Goal: Task Accomplishment & Management: Use online tool/utility

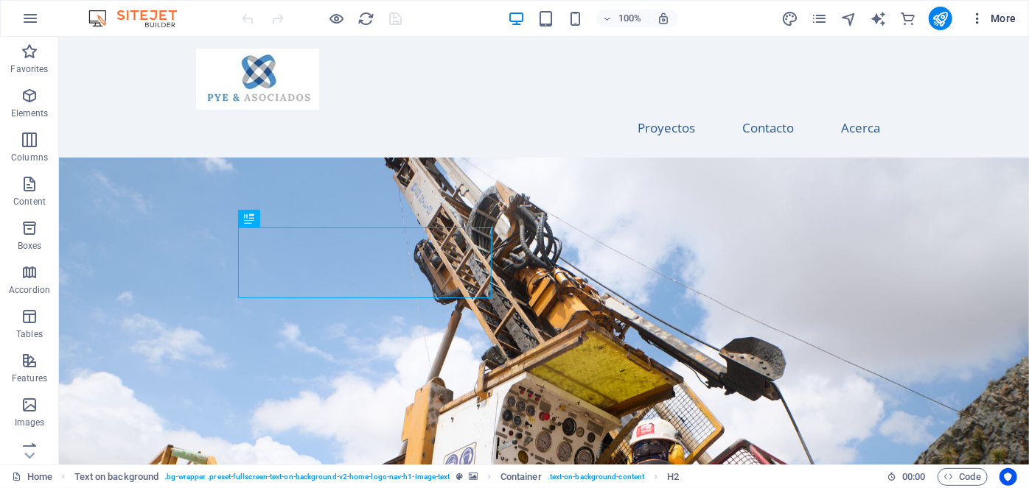
click at [986, 14] on span "More" at bounding box center [993, 18] width 46 height 15
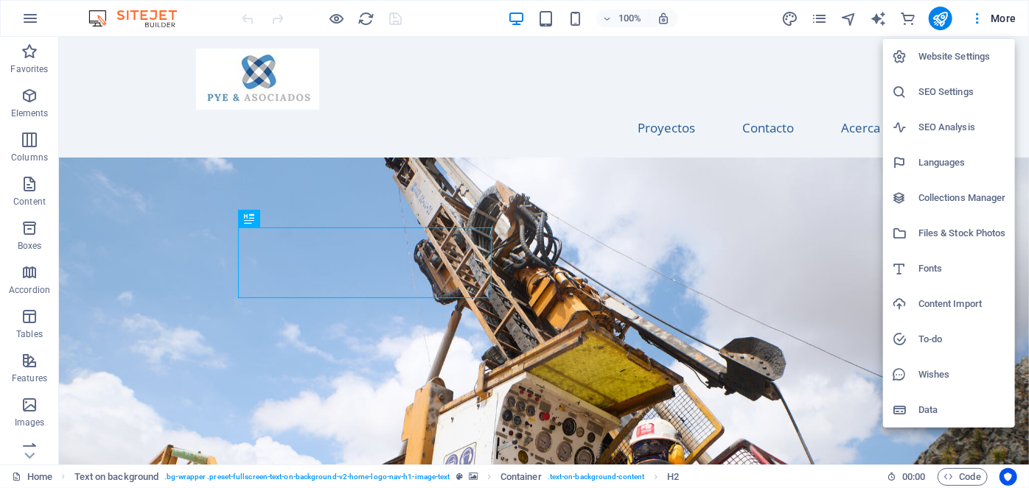
click at [954, 53] on h6 "Website Settings" at bounding box center [962, 57] width 88 height 18
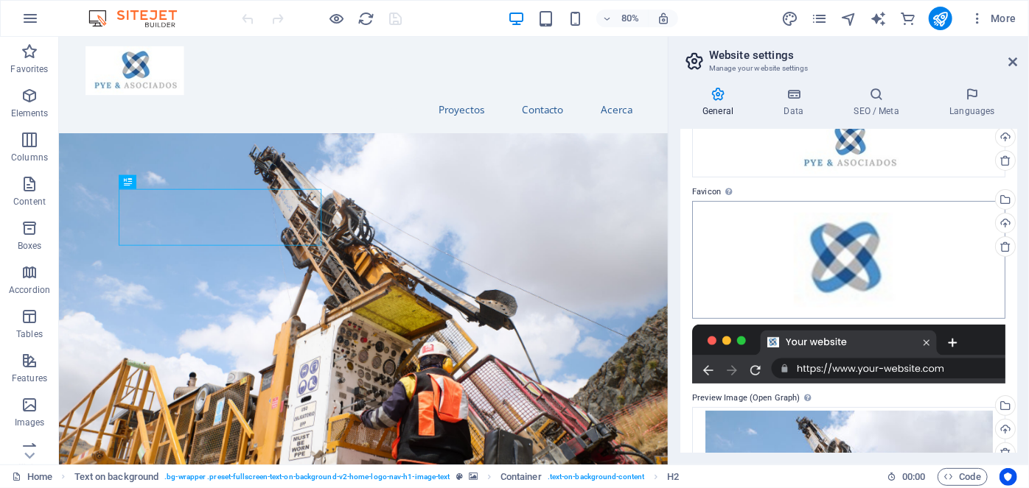
scroll to position [249, 0]
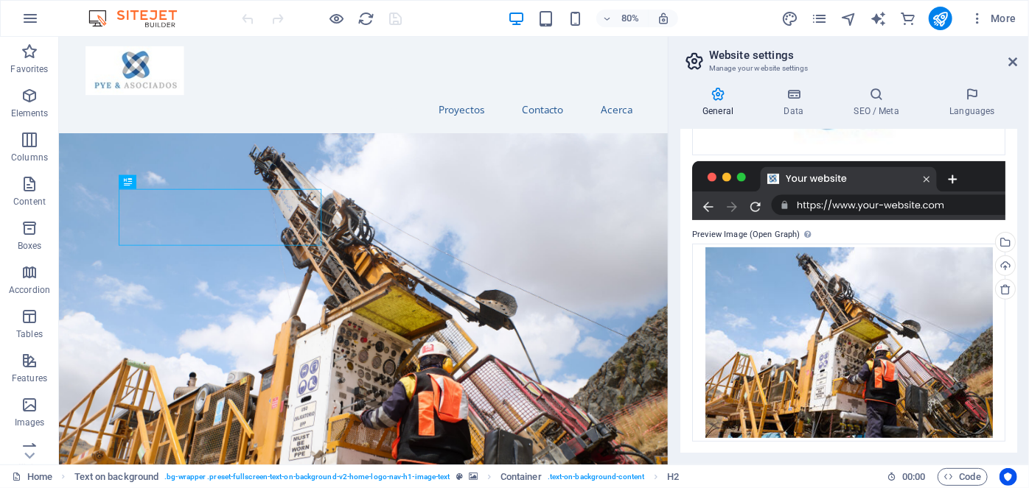
click at [882, 206] on div at bounding box center [848, 190] width 313 height 59
click at [715, 206] on div at bounding box center [848, 190] width 313 height 59
click at [805, 183] on div at bounding box center [848, 190] width 313 height 59
click at [924, 177] on div at bounding box center [848, 190] width 313 height 59
click at [928, 181] on div at bounding box center [848, 190] width 313 height 59
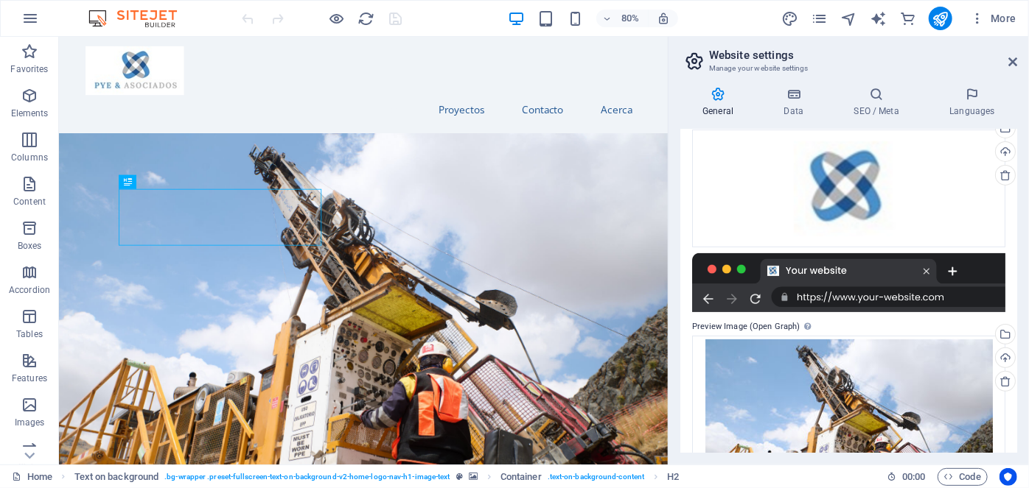
scroll to position [200, 0]
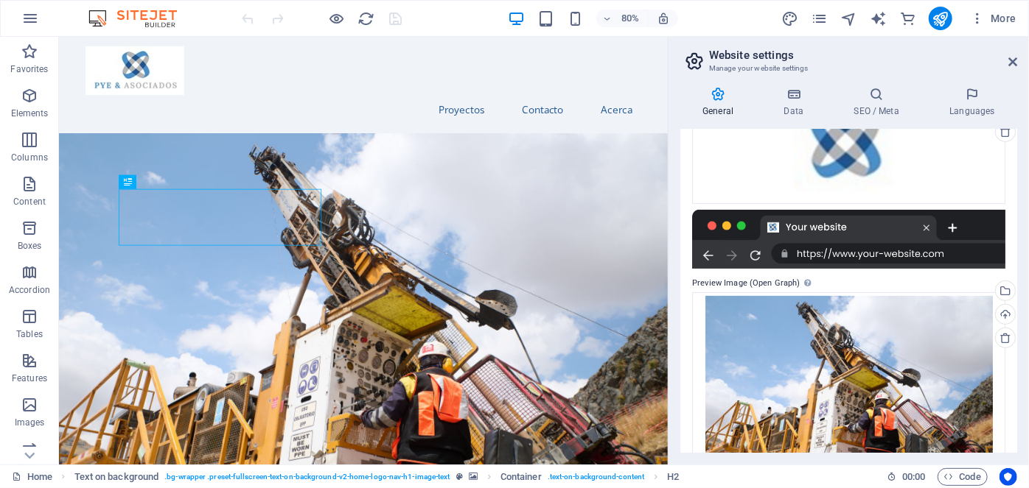
click at [932, 222] on div at bounding box center [848, 239] width 313 height 59
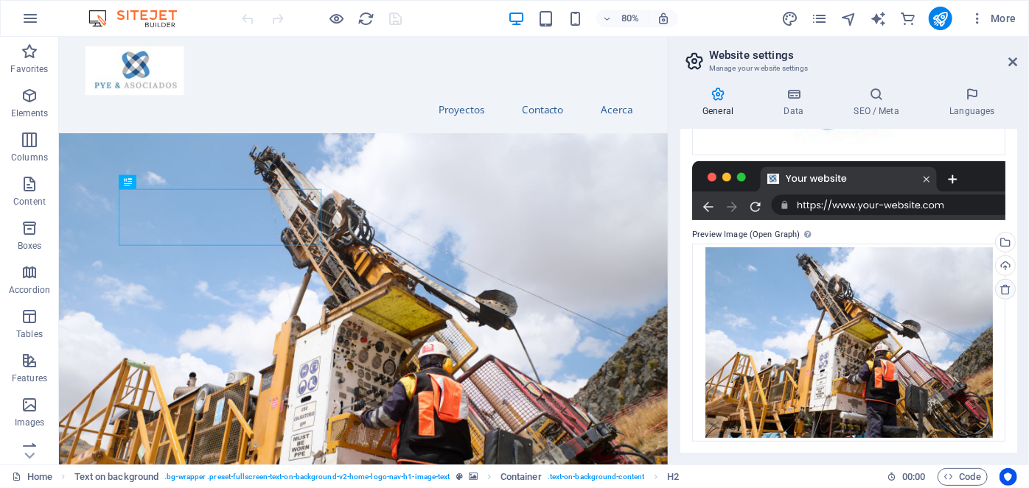
click at [1003, 289] on icon at bounding box center [1005, 290] width 12 height 12
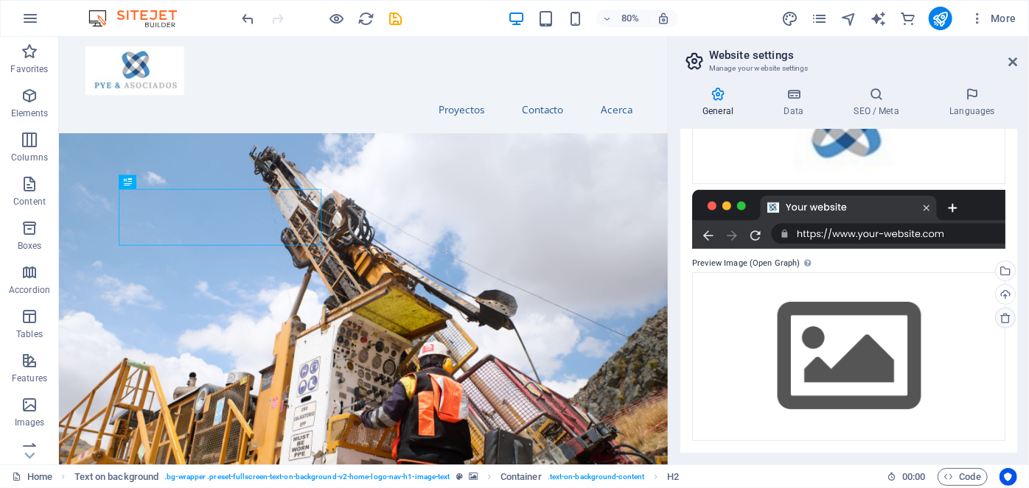
scroll to position [220, 0]
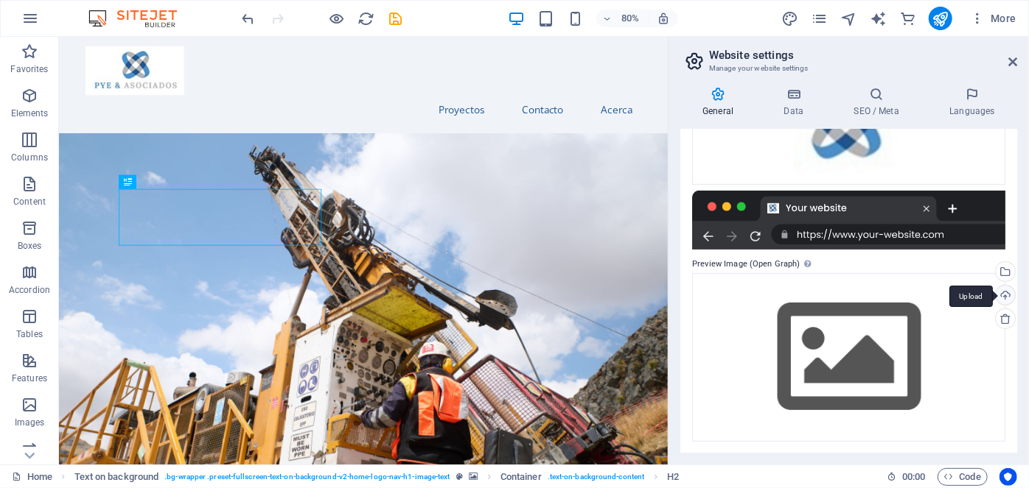
click at [1002, 297] on div "Upload" at bounding box center [1003, 297] width 22 height 22
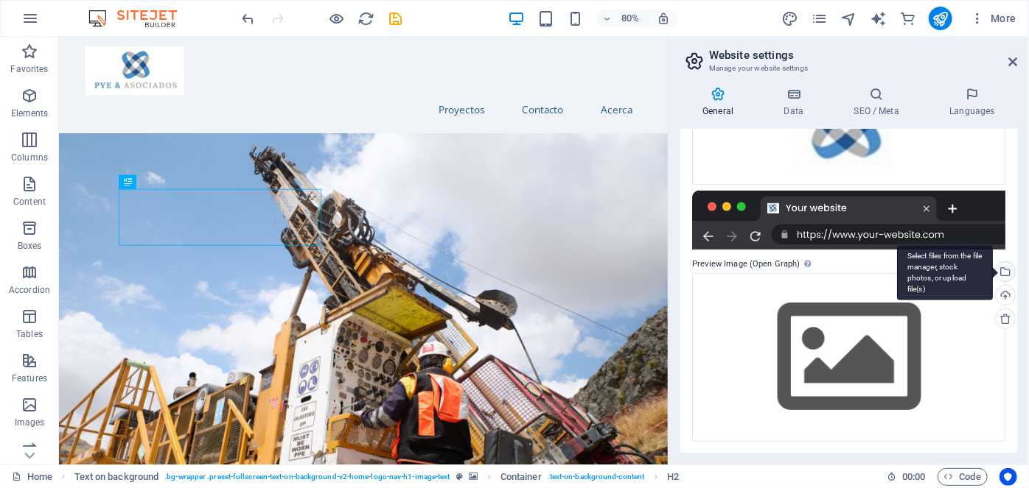
click at [992, 273] on div "Select files from the file manager, stock photos, or upload file(s)" at bounding box center [945, 272] width 96 height 55
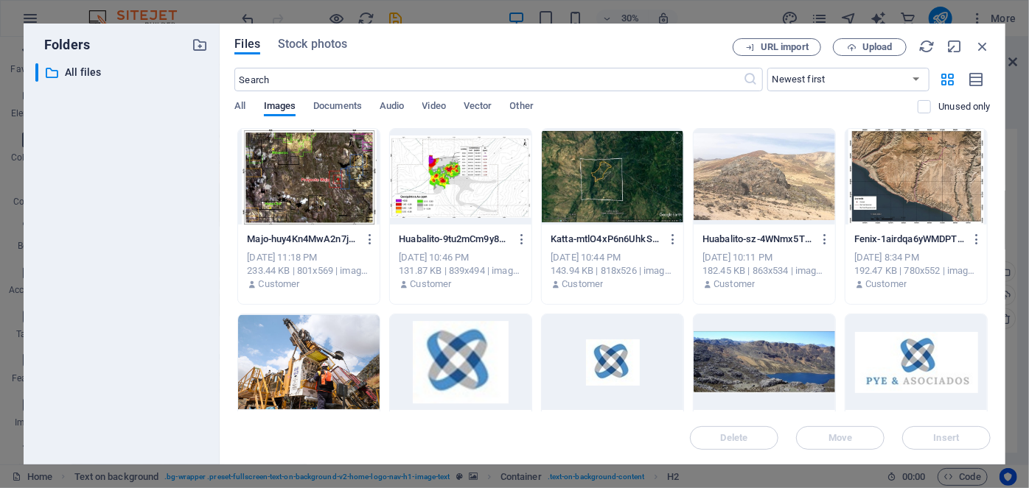
click at [0, 326] on div "Folders ​ All files All files Files Stock photos URL import Upload ​ Newest fir…" at bounding box center [514, 244] width 1029 height 488
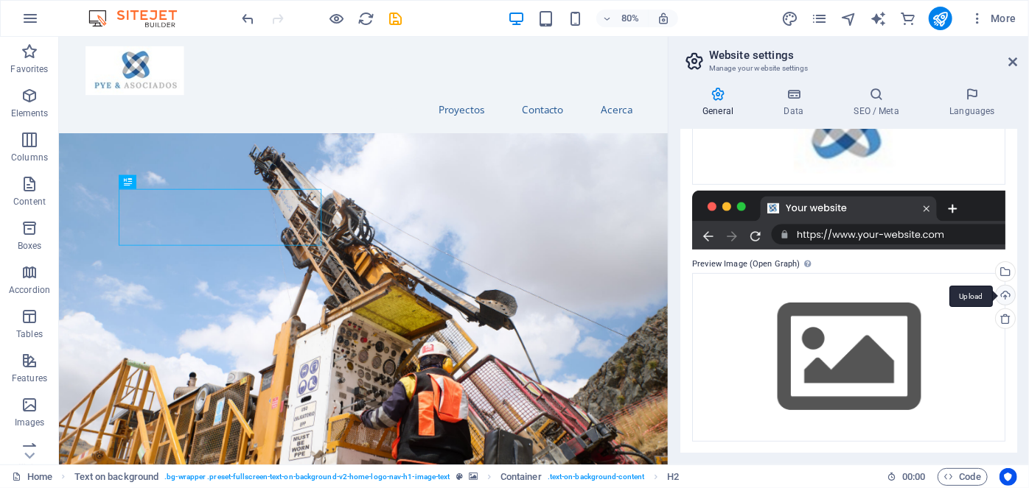
click at [1002, 293] on div "Upload" at bounding box center [1003, 297] width 22 height 22
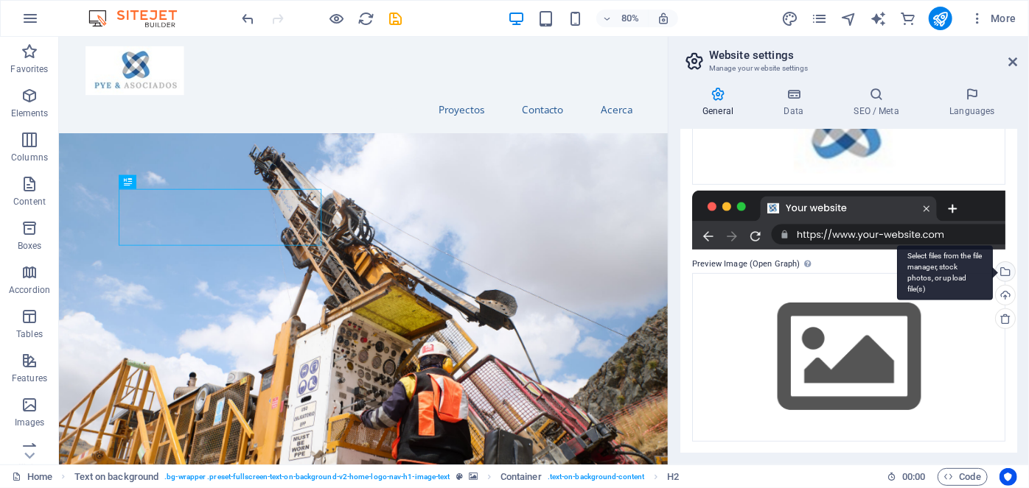
click at [992, 274] on div "Select files from the file manager, stock photos, or upload file(s)" at bounding box center [945, 272] width 96 height 55
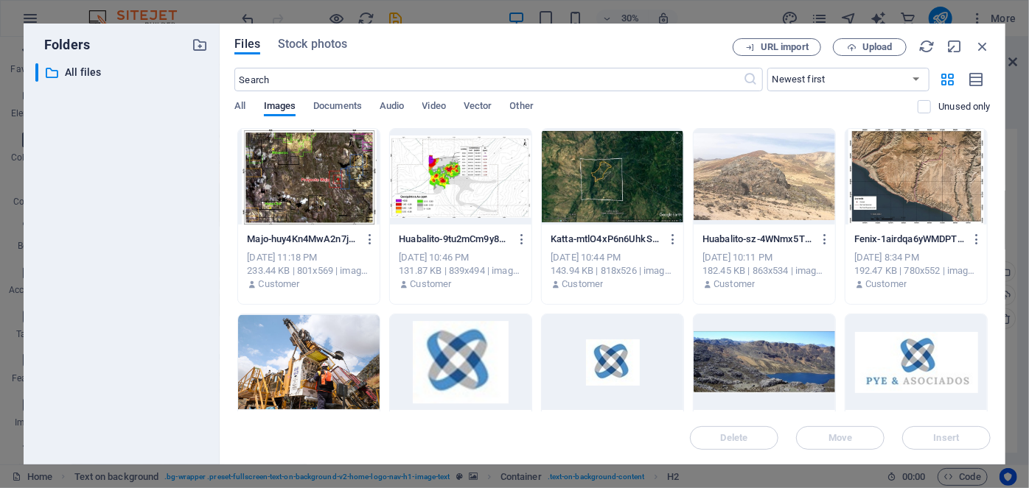
click at [283, 356] on div at bounding box center [308, 363] width 141 height 96
click at [936, 435] on span "Insert" at bounding box center [946, 438] width 26 height 9
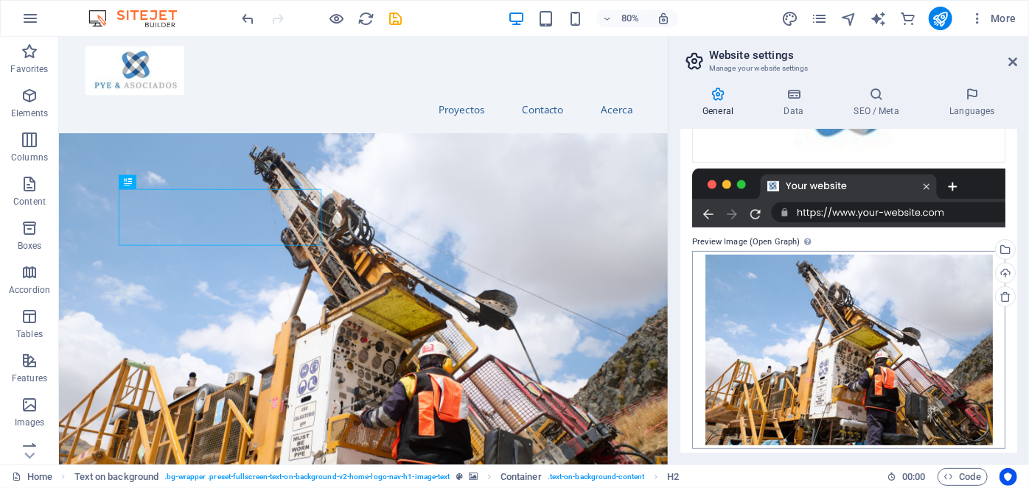
scroll to position [249, 0]
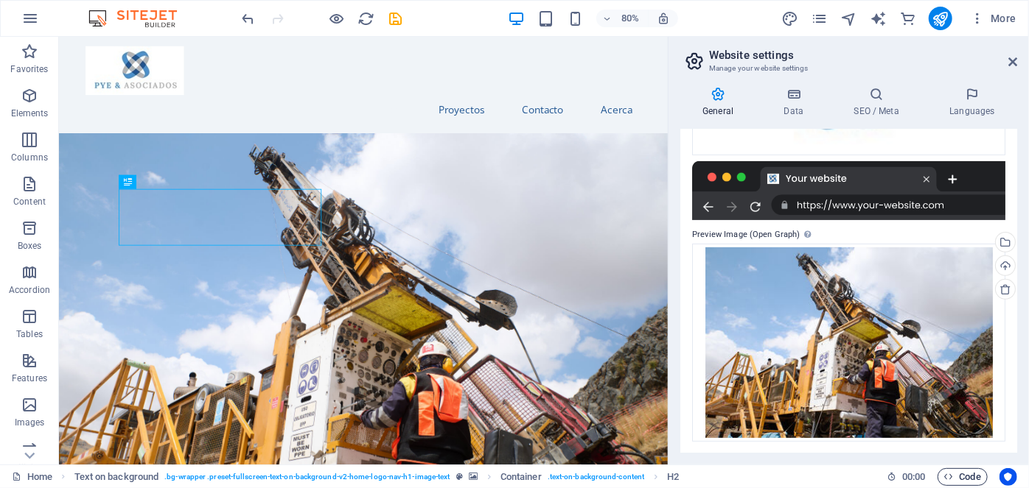
click at [966, 476] on span "Code" at bounding box center [962, 478] width 37 height 18
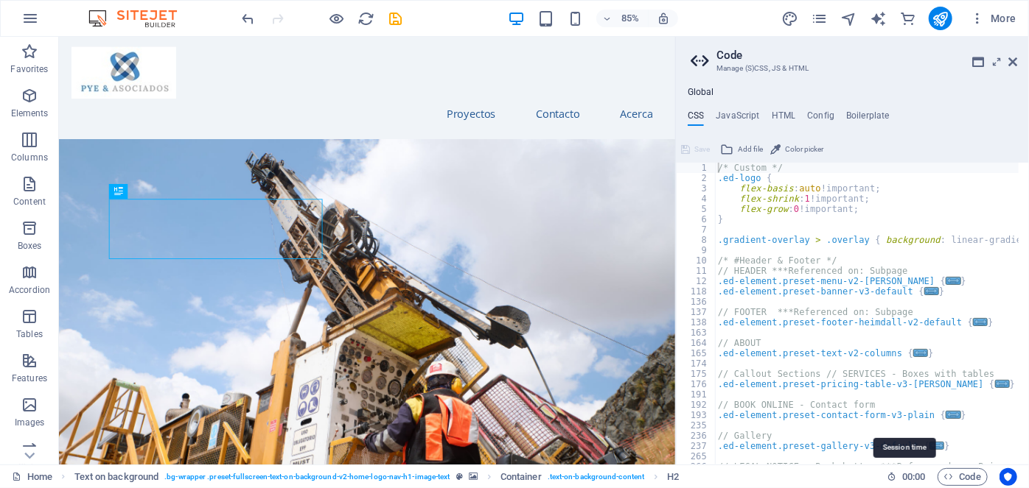
click at [894, 476] on icon at bounding box center [891, 477] width 10 height 10
click at [808, 118] on h4 "Config" at bounding box center [820, 119] width 27 height 16
type textarea "$color-background: #F0F4F8;"
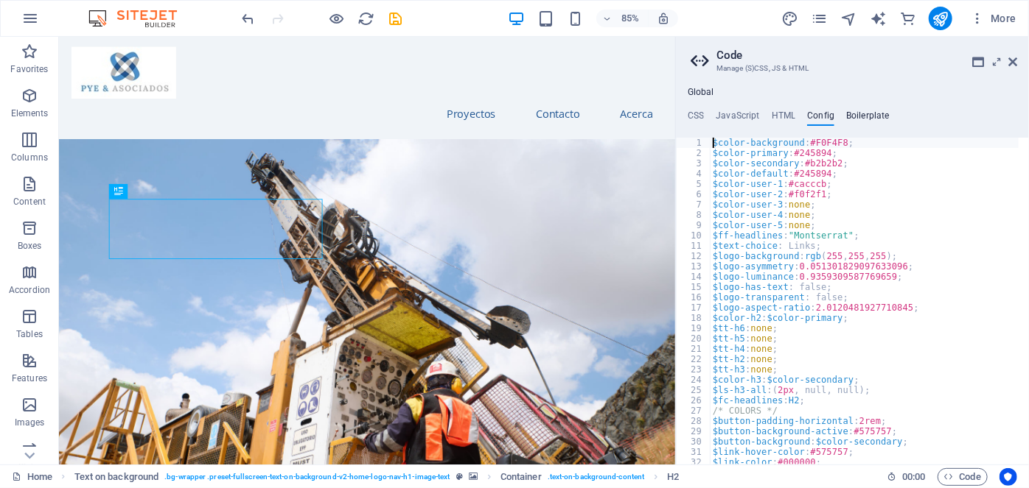
click at [861, 119] on h4 "Boilerplate" at bounding box center [867, 119] width 43 height 16
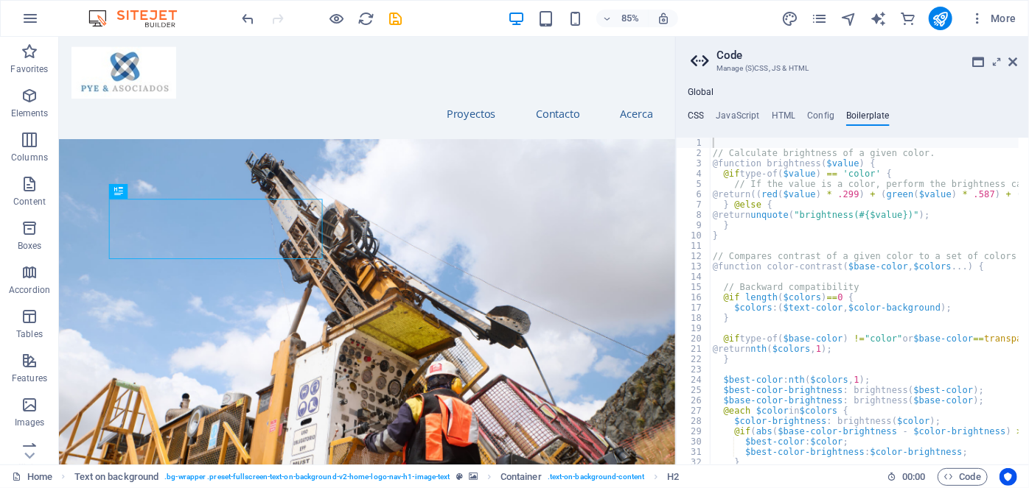
click at [690, 111] on h4 "CSS" at bounding box center [695, 119] width 16 height 16
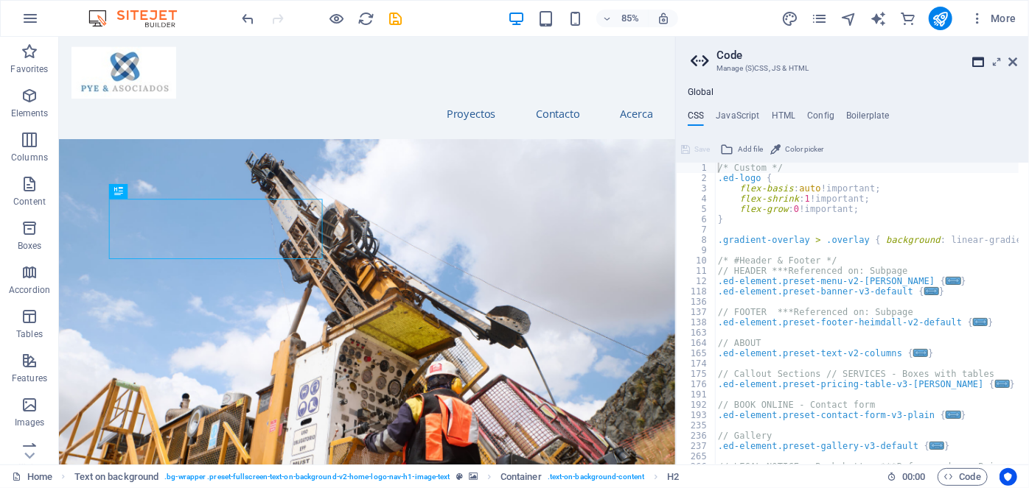
click at [976, 63] on icon at bounding box center [978, 62] width 12 height 12
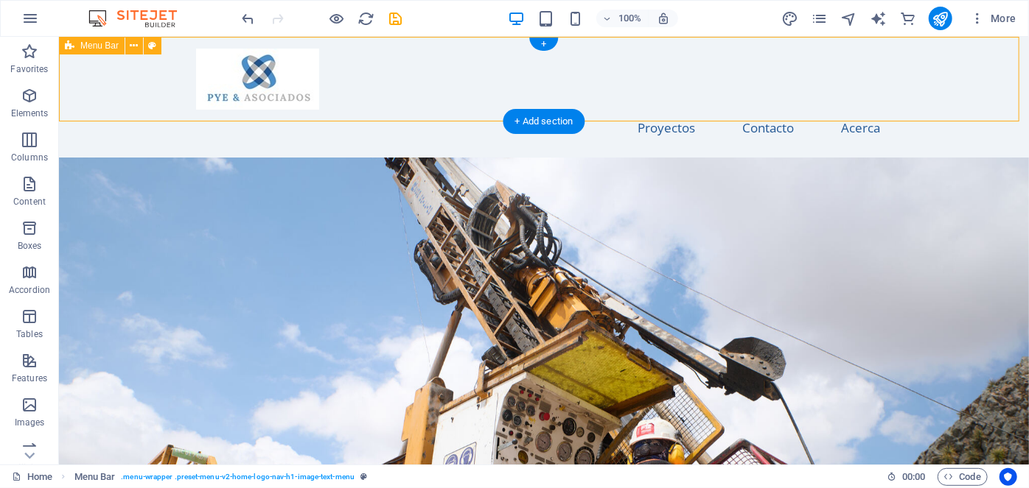
click at [441, 52] on div "Inicio Proyectos Contacto Acerca" at bounding box center [543, 96] width 970 height 121
click at [1001, 18] on span "More" at bounding box center [993, 18] width 46 height 15
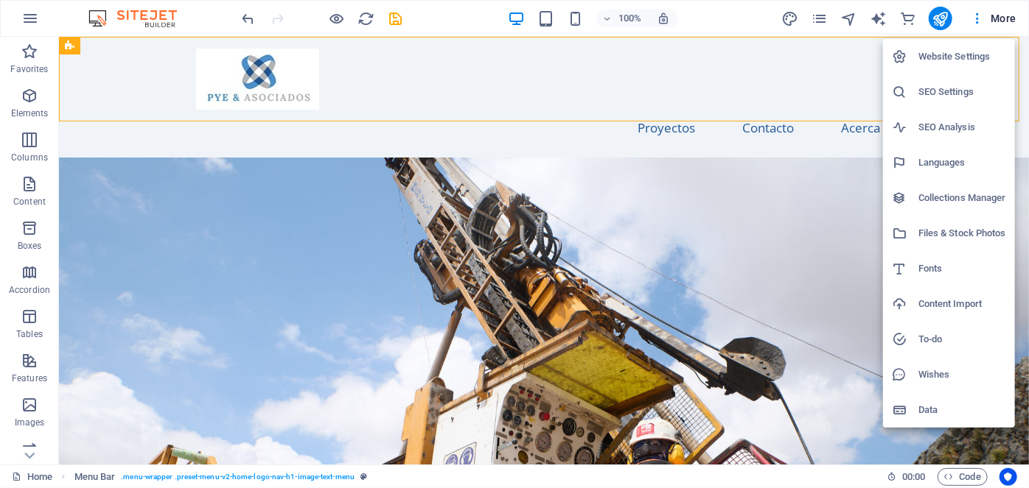
click at [967, 51] on h6 "Website Settings" at bounding box center [962, 57] width 88 height 18
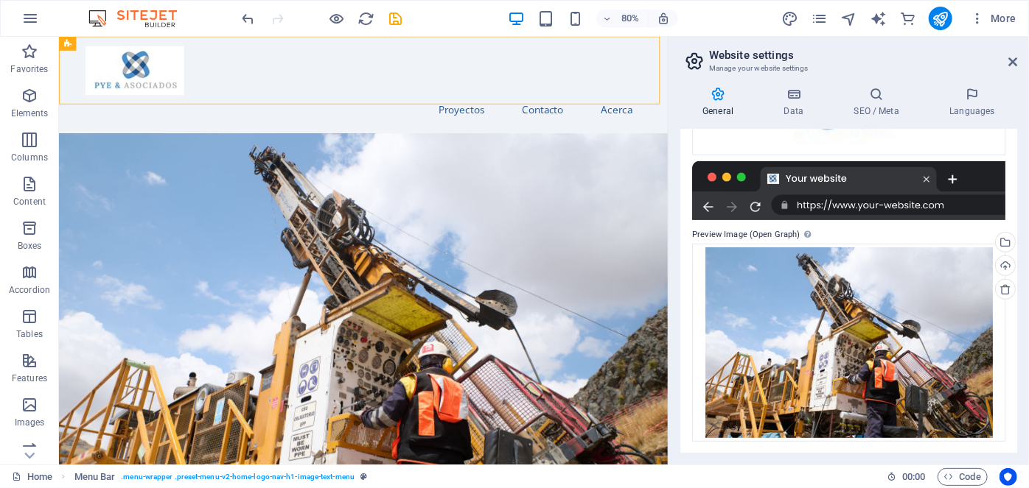
click at [849, 205] on div at bounding box center [848, 190] width 313 height 59
click at [849, 204] on div at bounding box center [848, 190] width 313 height 59
click at [854, 171] on div at bounding box center [848, 190] width 313 height 59
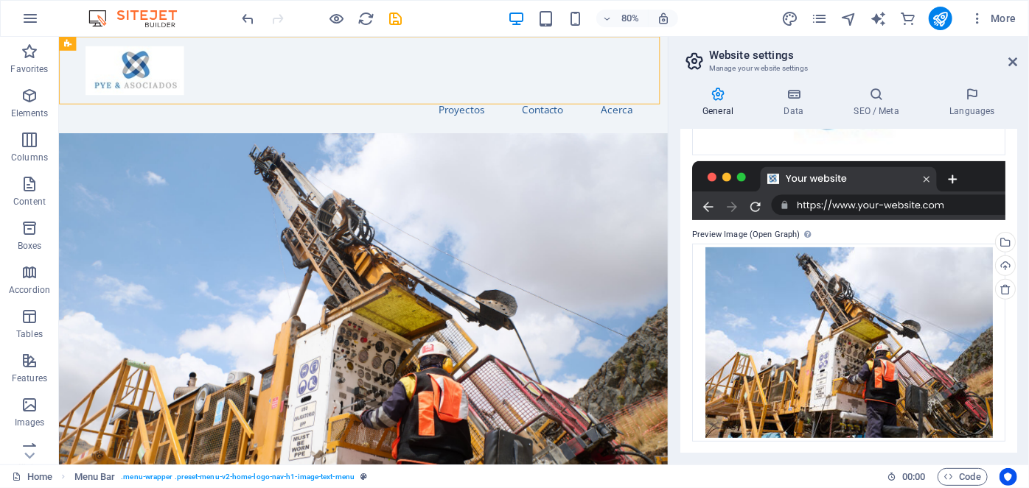
click at [854, 171] on div at bounding box center [848, 190] width 313 height 59
click at [925, 178] on div at bounding box center [848, 190] width 313 height 59
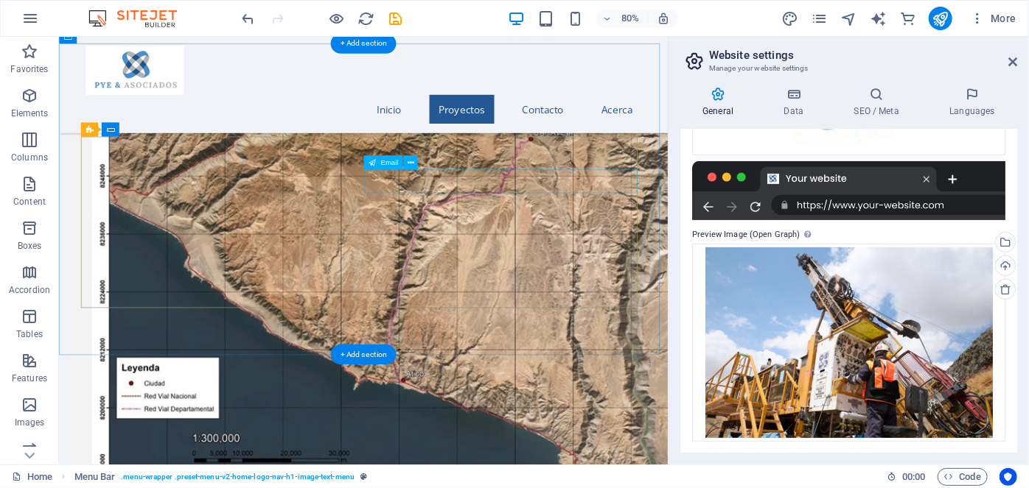
scroll to position [2076, 0]
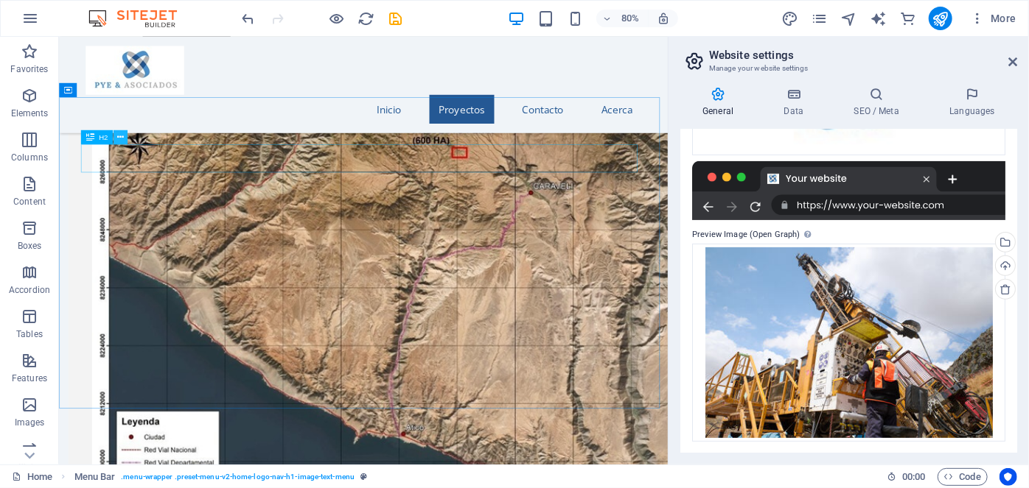
click at [118, 134] on icon at bounding box center [120, 138] width 7 height 13
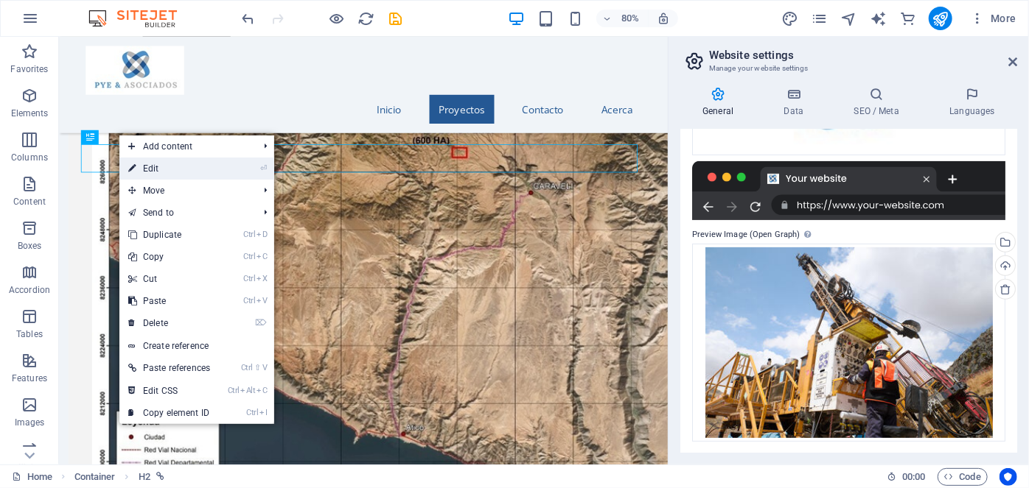
click at [143, 165] on link "⏎ Edit" at bounding box center [168, 169] width 99 height 22
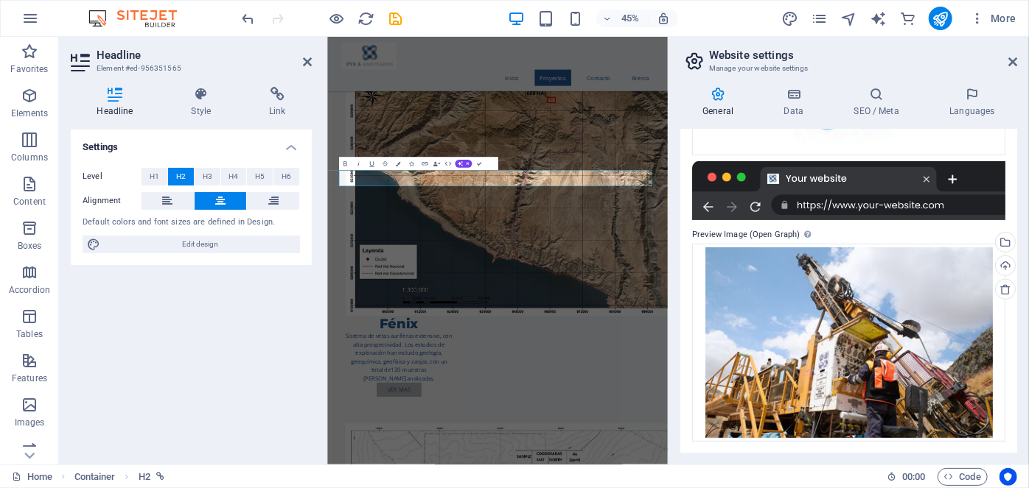
scroll to position [1914, 0]
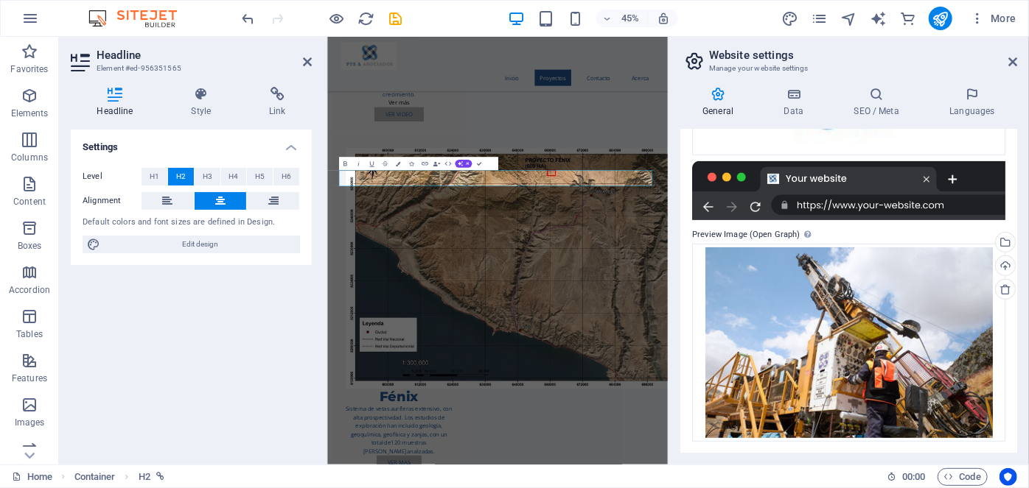
click at [196, 340] on div "Settings Level H1 H2 H3 H4 H5 H6 Alignment Default colors and font sizes are de…" at bounding box center [191, 291] width 241 height 323
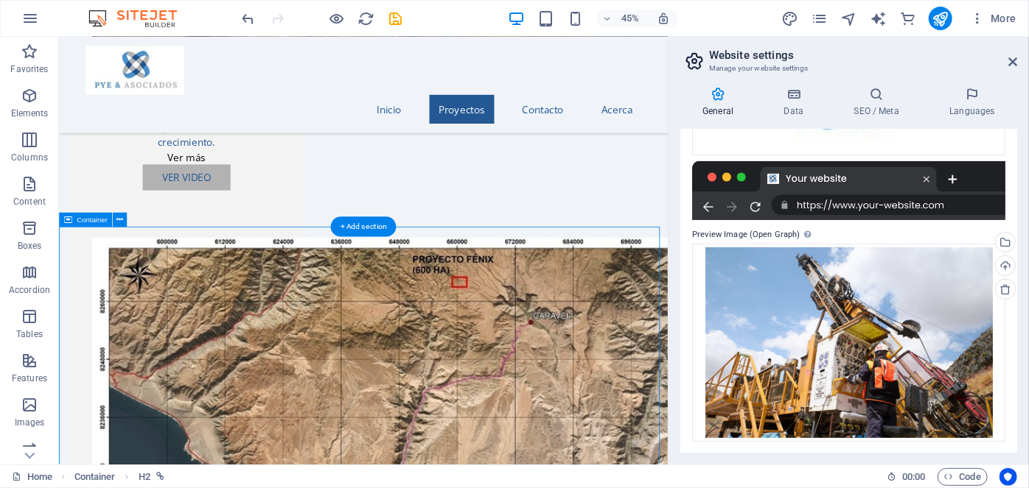
click at [102, 222] on span "Container" at bounding box center [92, 220] width 31 height 7
click at [122, 221] on icon at bounding box center [119, 220] width 7 height 13
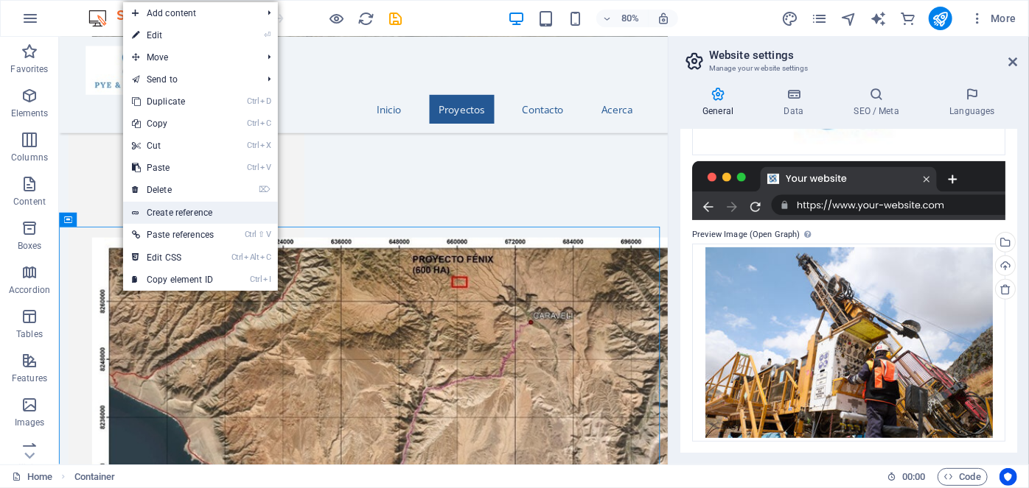
click at [196, 217] on link "Create reference" at bounding box center [200, 213] width 155 height 22
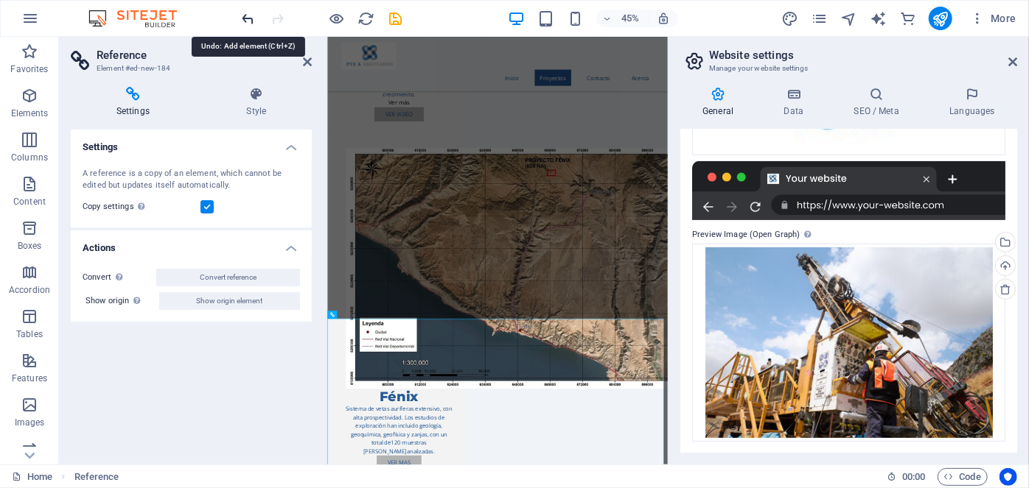
click at [249, 17] on icon "undo" at bounding box center [248, 18] width 17 height 17
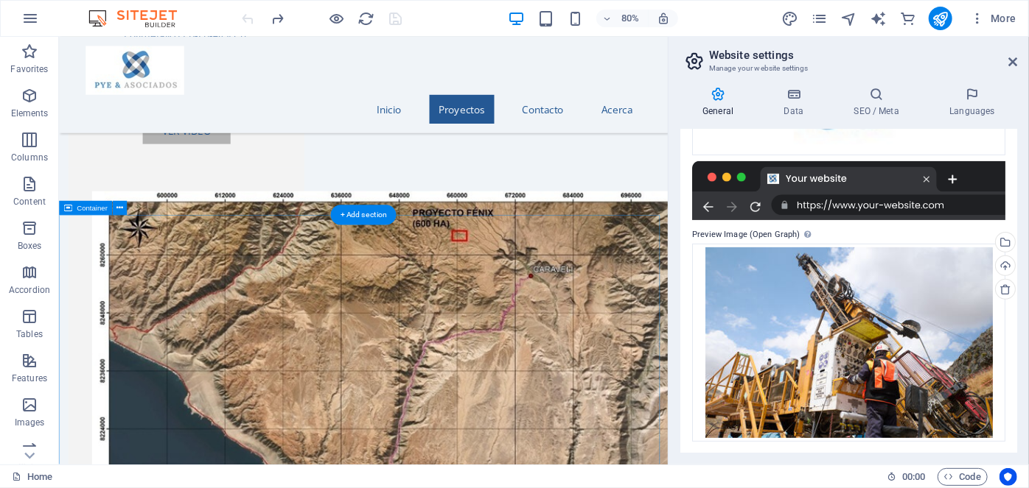
scroll to position [1996, 0]
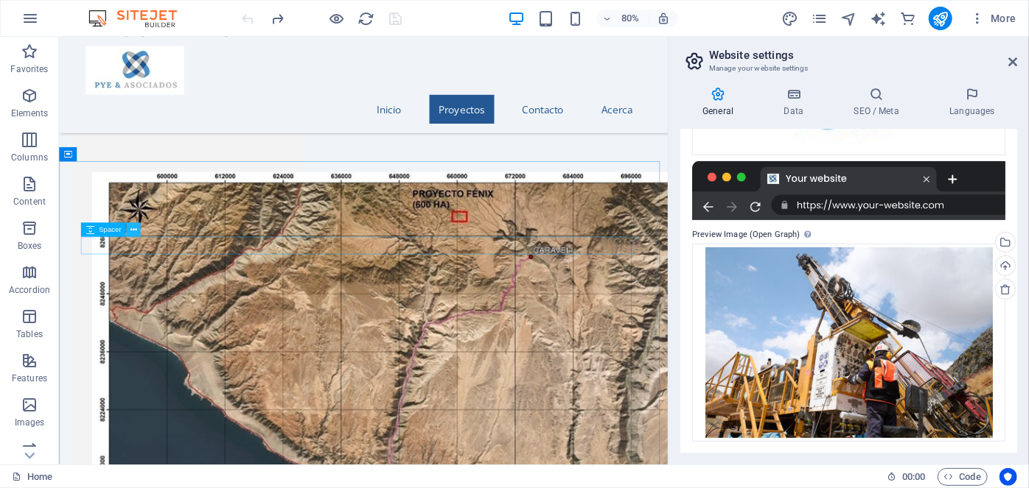
click at [131, 228] on icon at bounding box center [133, 230] width 7 height 13
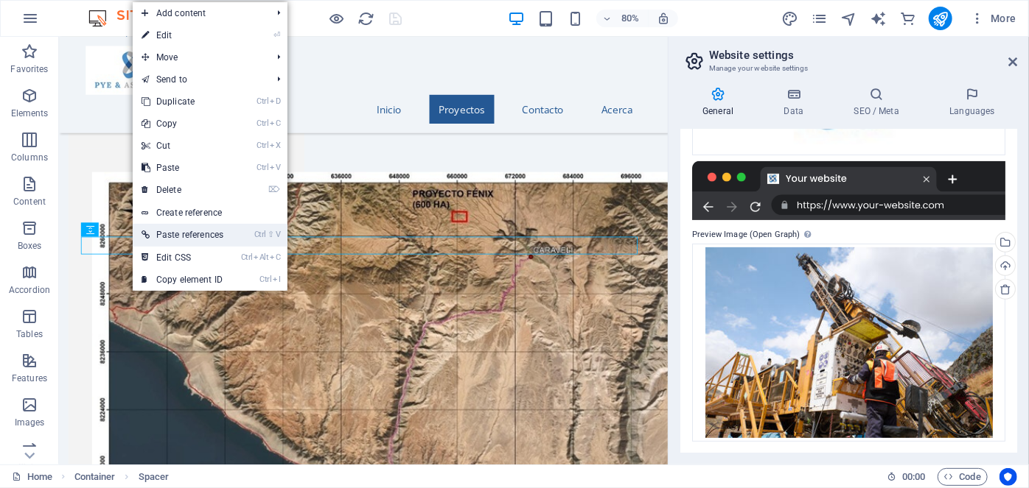
click at [199, 234] on link "Ctrl ⇧ V Paste references" at bounding box center [182, 235] width 99 height 22
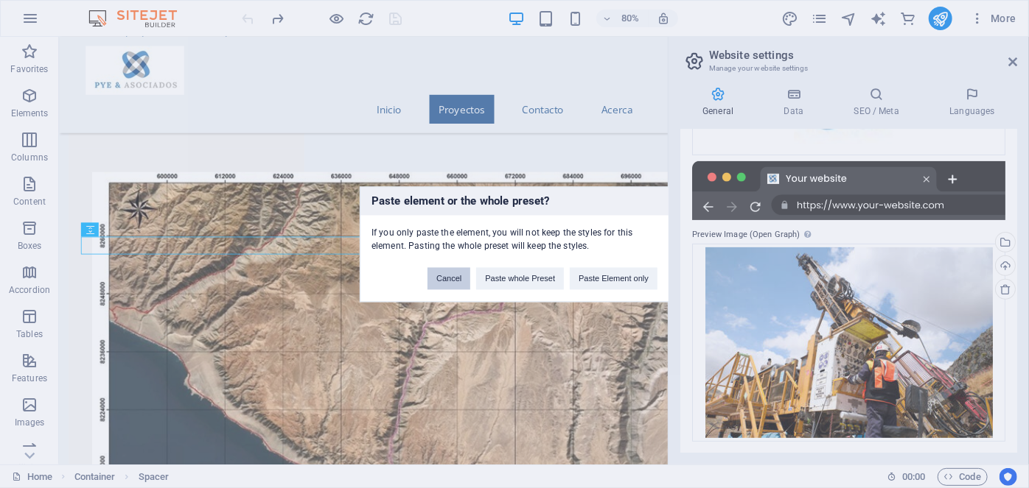
click at [452, 277] on button "Cancel" at bounding box center [448, 278] width 43 height 22
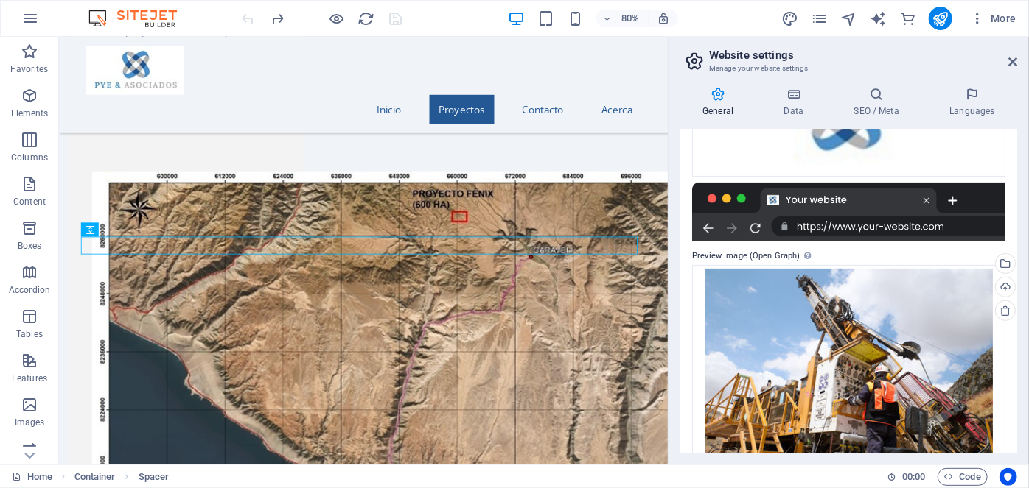
scroll to position [249, 0]
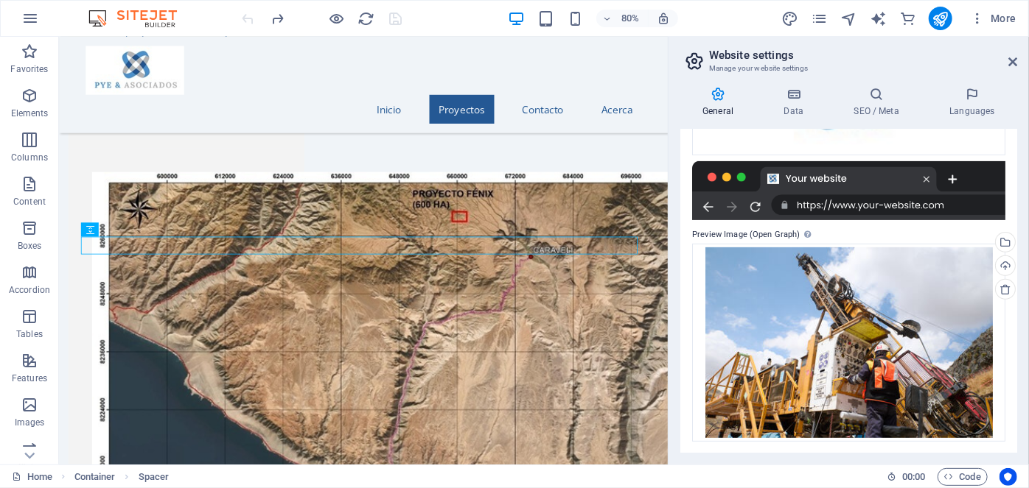
click at [761, 203] on div at bounding box center [848, 190] width 313 height 59
click at [754, 204] on div at bounding box center [848, 190] width 313 height 59
click at [731, 181] on div at bounding box center [848, 190] width 313 height 59
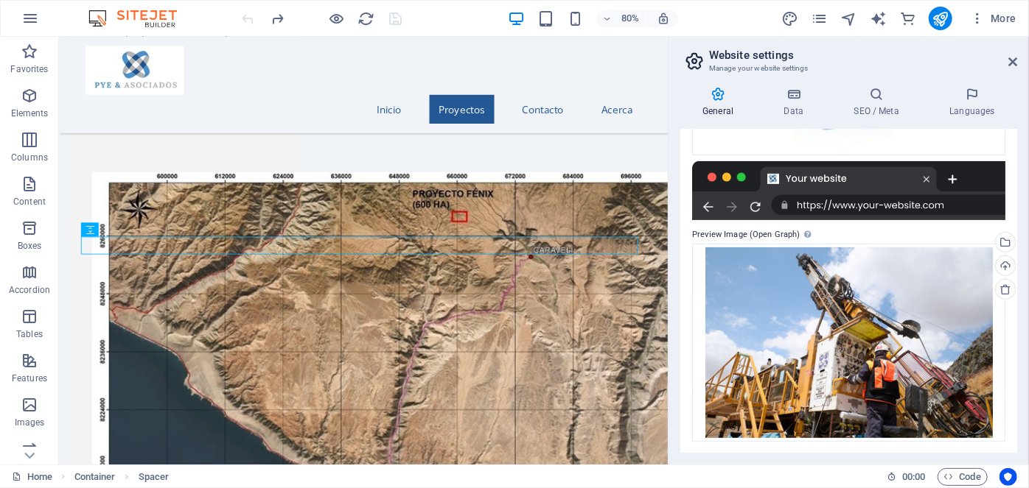
click at [959, 181] on div at bounding box center [848, 190] width 313 height 59
click at [939, 14] on icon "publish" at bounding box center [939, 18] width 17 height 17
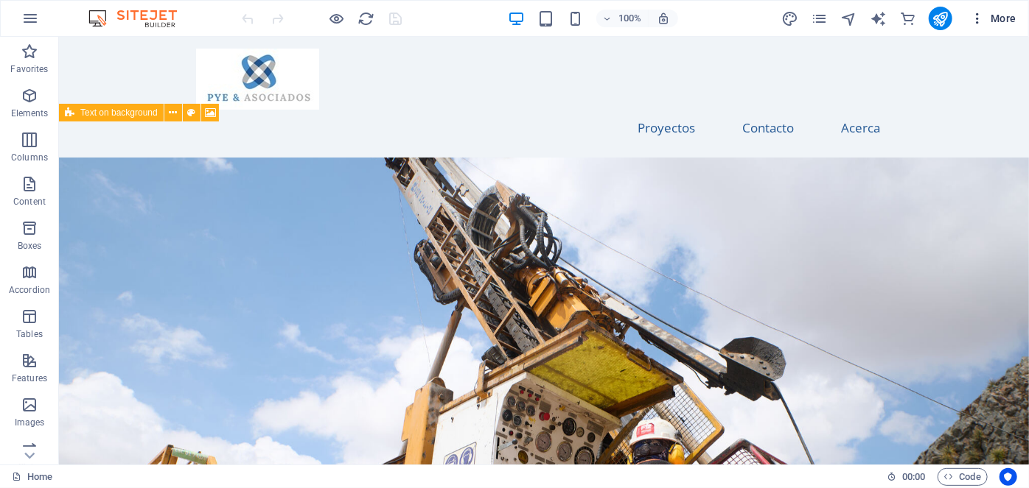
click at [981, 15] on icon "button" at bounding box center [977, 18] width 15 height 15
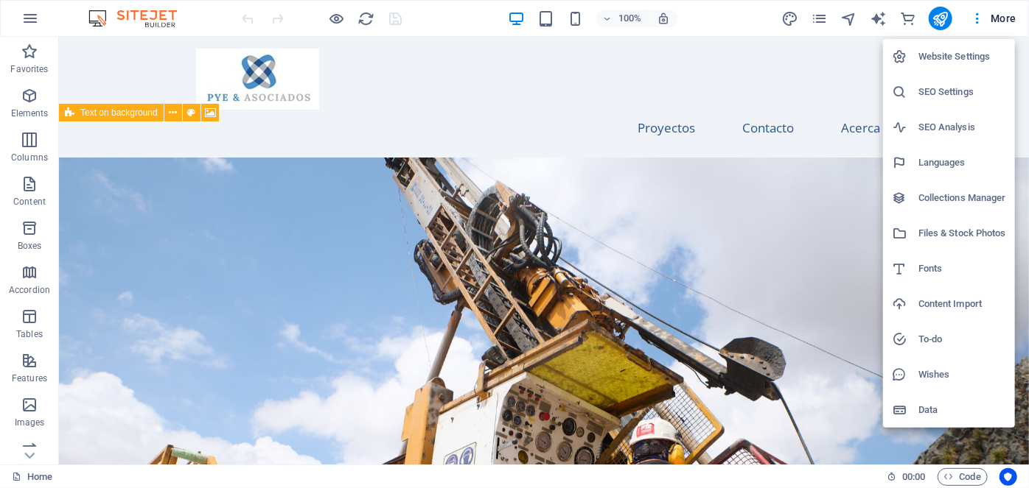
click at [40, 16] on div at bounding box center [514, 244] width 1029 height 488
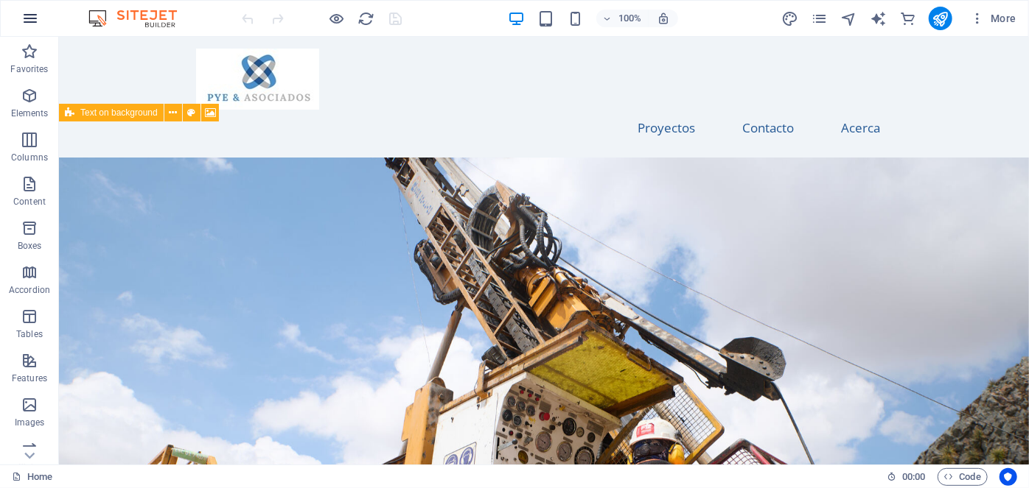
click at [31, 18] on icon "button" at bounding box center [30, 19] width 18 height 18
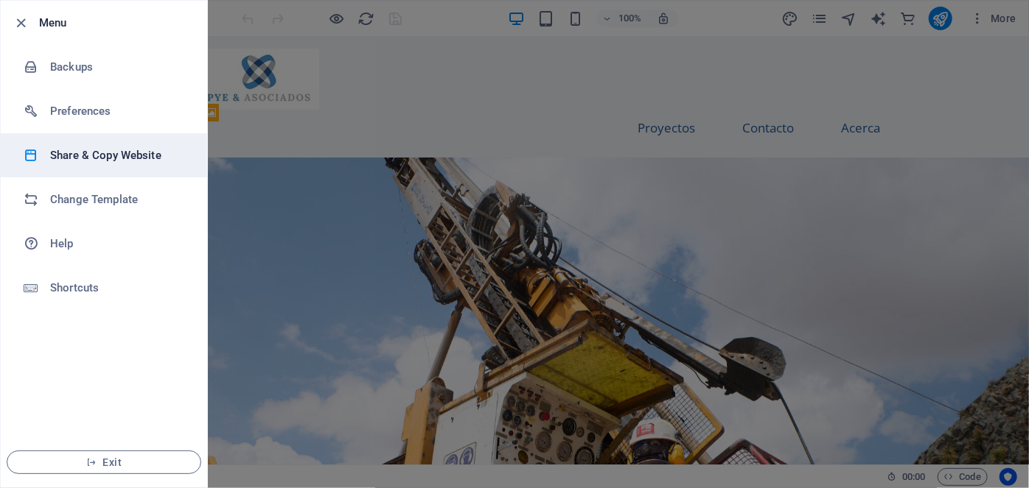
click at [118, 152] on h6 "Share & Copy Website" at bounding box center [118, 156] width 136 height 18
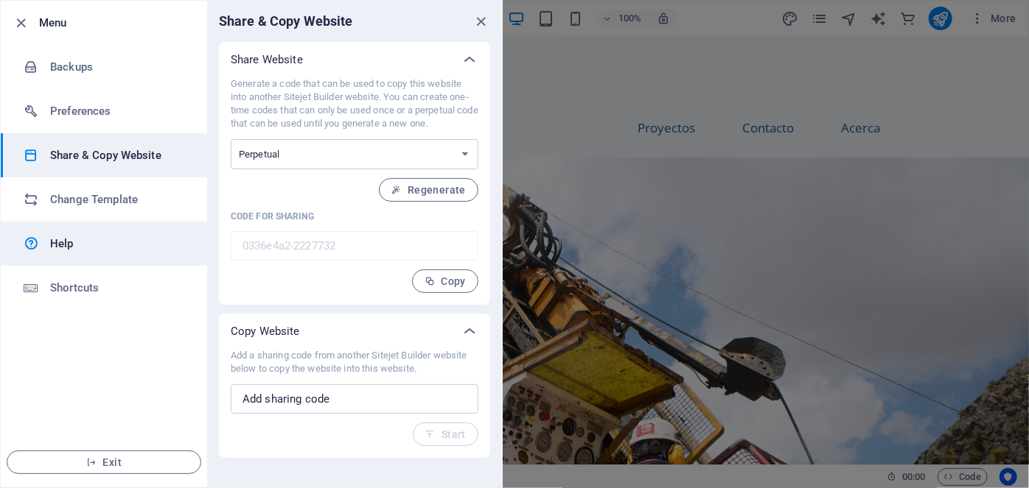
click at [73, 245] on h6 "Help" at bounding box center [118, 244] width 136 height 18
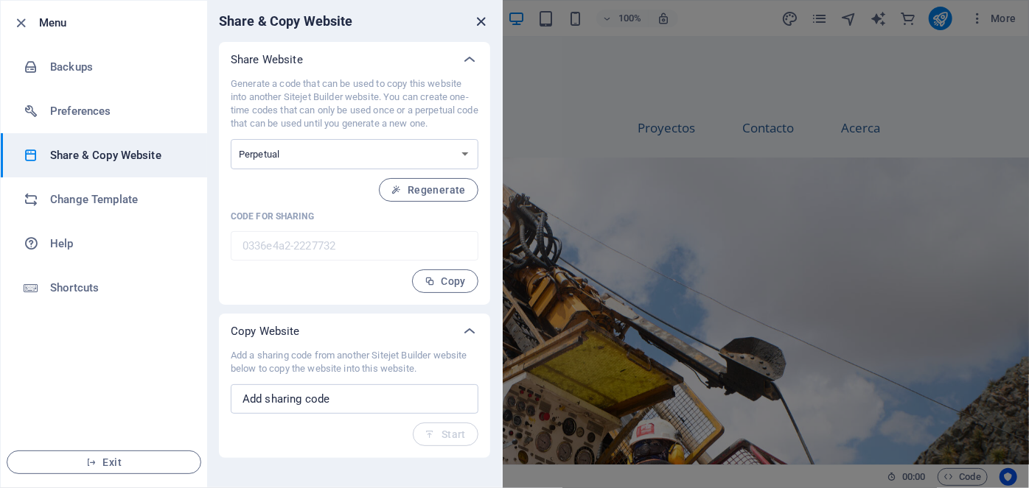
click at [483, 21] on icon "close" at bounding box center [481, 21] width 17 height 17
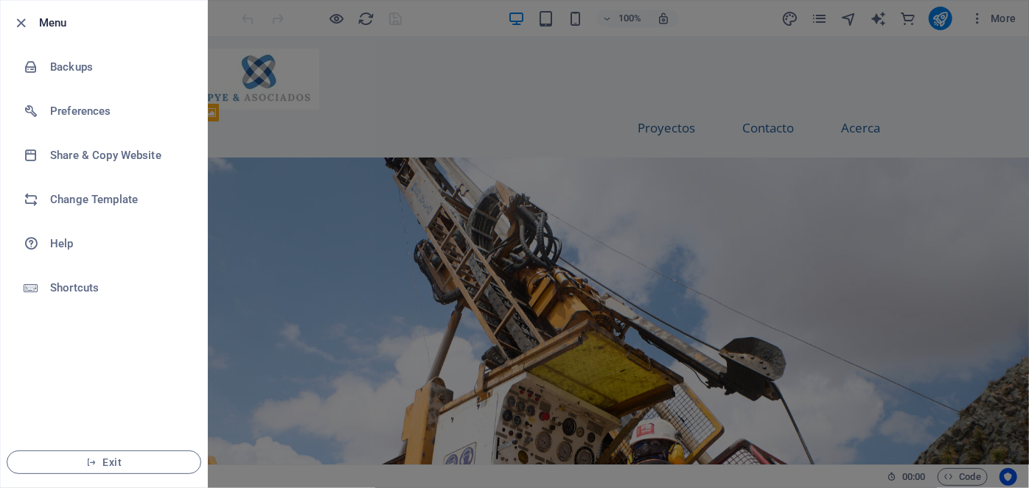
click at [465, 79] on div at bounding box center [514, 244] width 1029 height 488
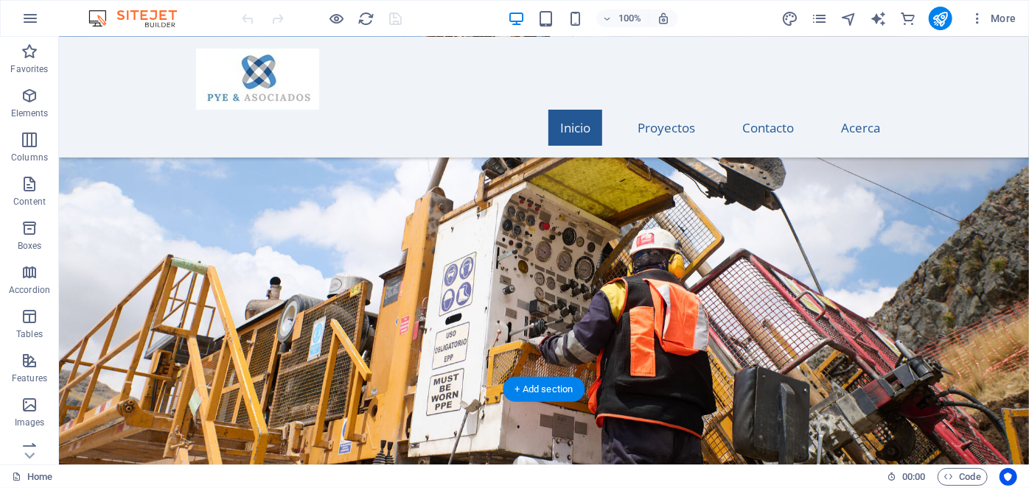
scroll to position [27, 0]
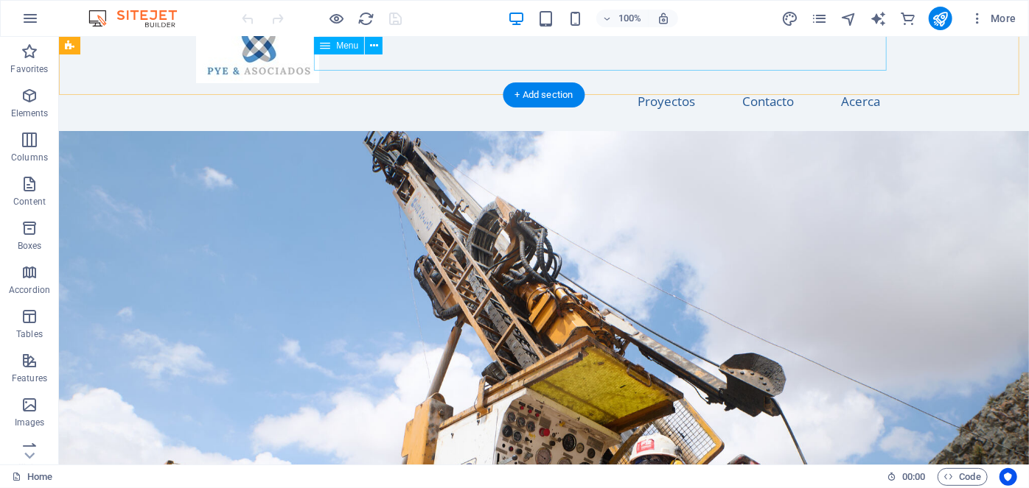
click at [775, 83] on nav "Inicio Proyectos Contacto Acerca" at bounding box center [543, 101] width 696 height 36
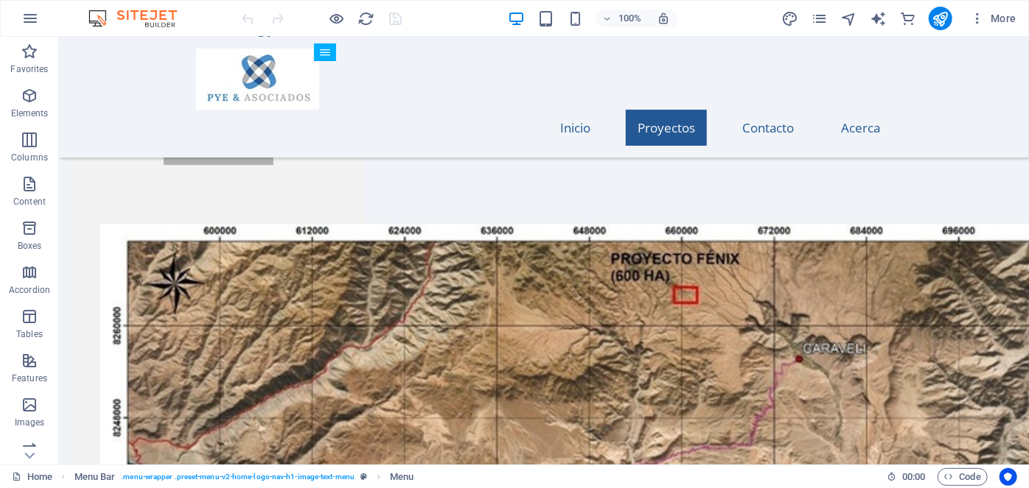
scroll to position [2076, 0]
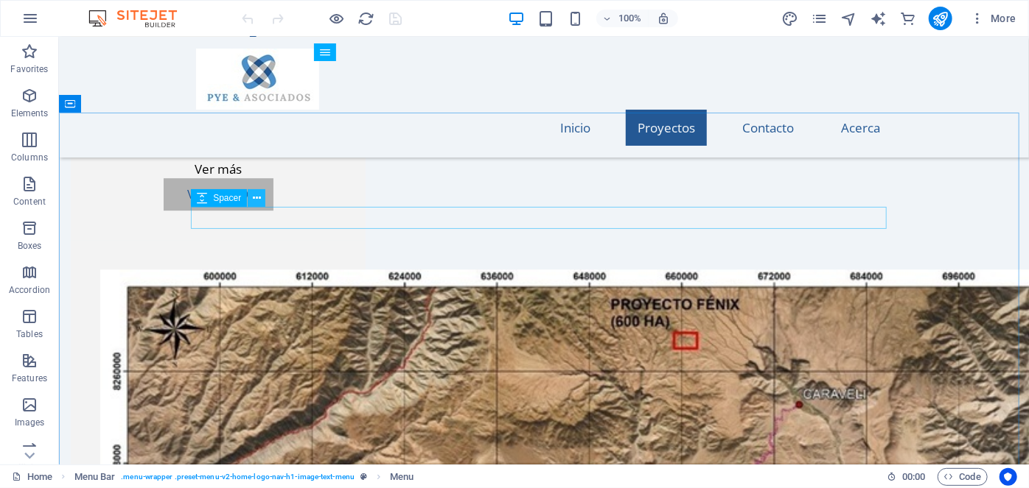
click at [255, 197] on icon at bounding box center [257, 198] width 8 height 15
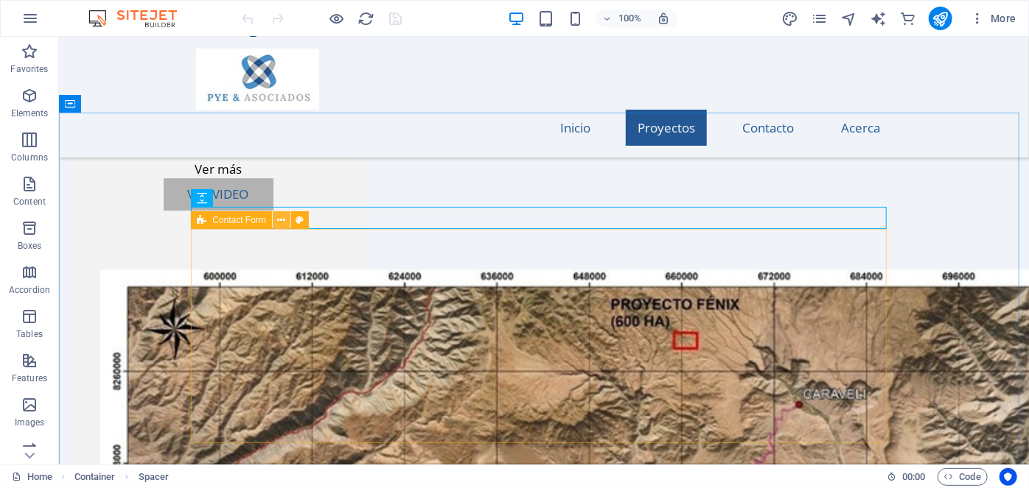
click at [279, 220] on icon at bounding box center [281, 220] width 8 height 15
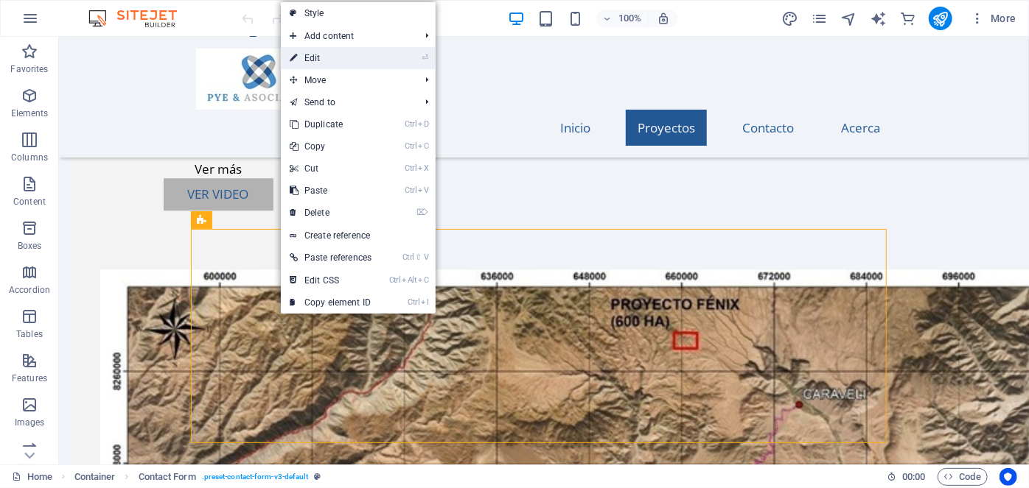
drag, startPoint x: 361, startPoint y: 63, endPoint x: 35, endPoint y: 29, distance: 328.1
click at [361, 63] on link "⏎ Edit" at bounding box center [330, 58] width 99 height 22
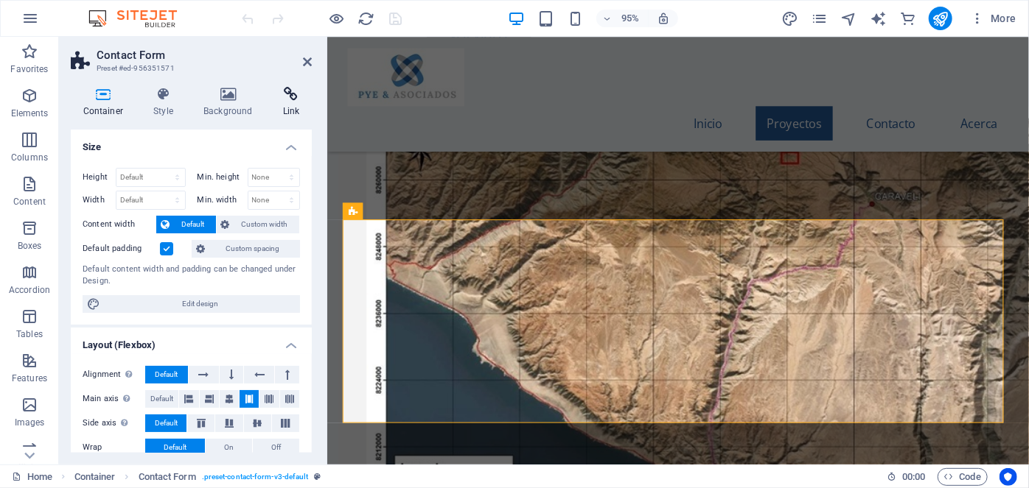
click at [297, 97] on icon at bounding box center [290, 94] width 41 height 15
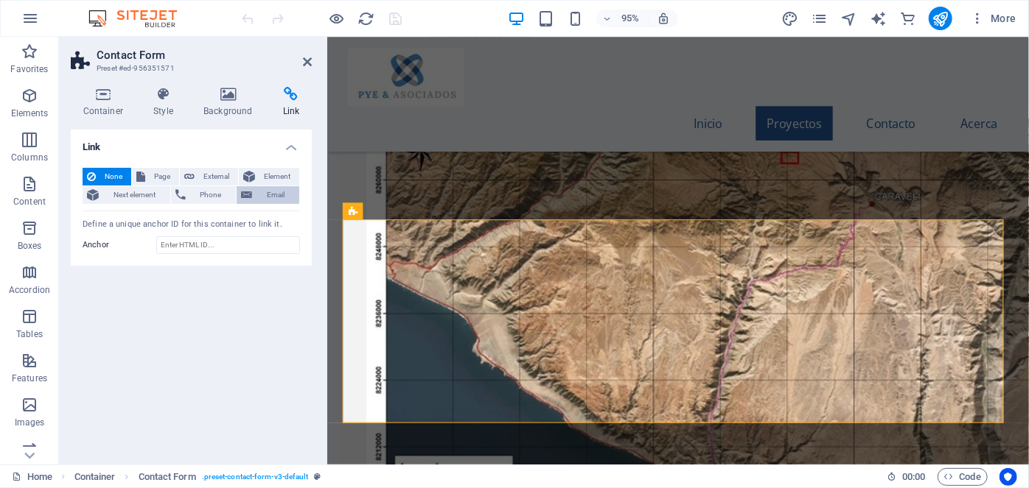
click at [270, 192] on span "Email" at bounding box center [275, 195] width 38 height 18
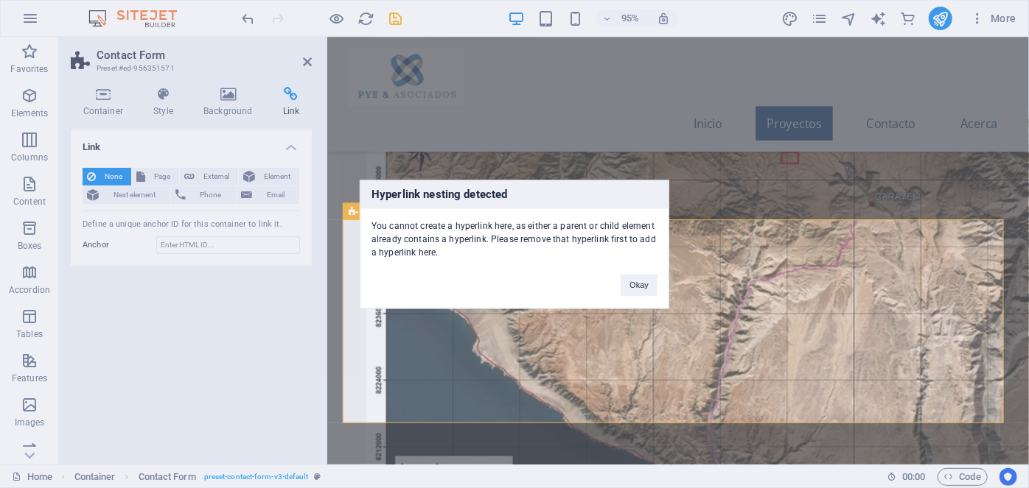
click at [290, 97] on div "Hyperlink nesting detected You cannot create a hyperlink here, as either a pare…" at bounding box center [514, 244] width 1029 height 488
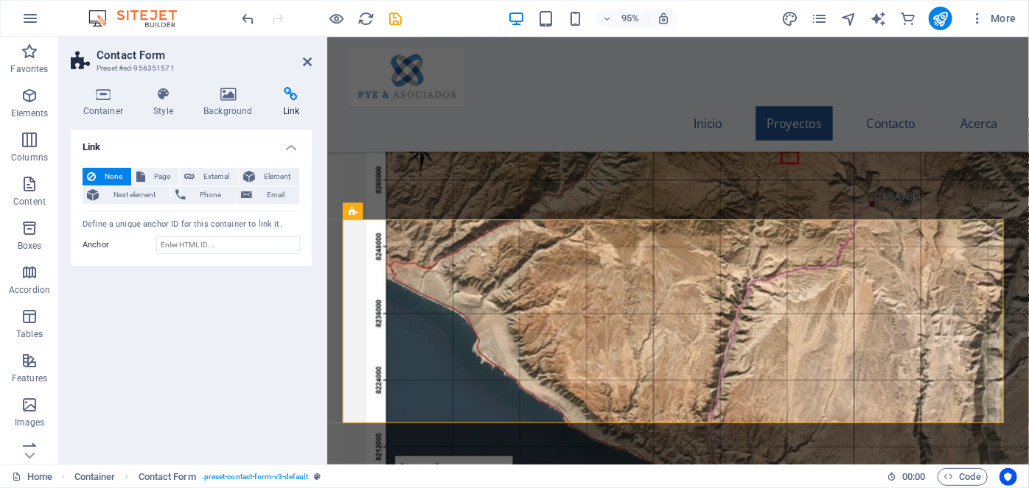
click at [98, 173] on button "None" at bounding box center [107, 177] width 49 height 18
click at [160, 180] on span "Page" at bounding box center [162, 177] width 25 height 18
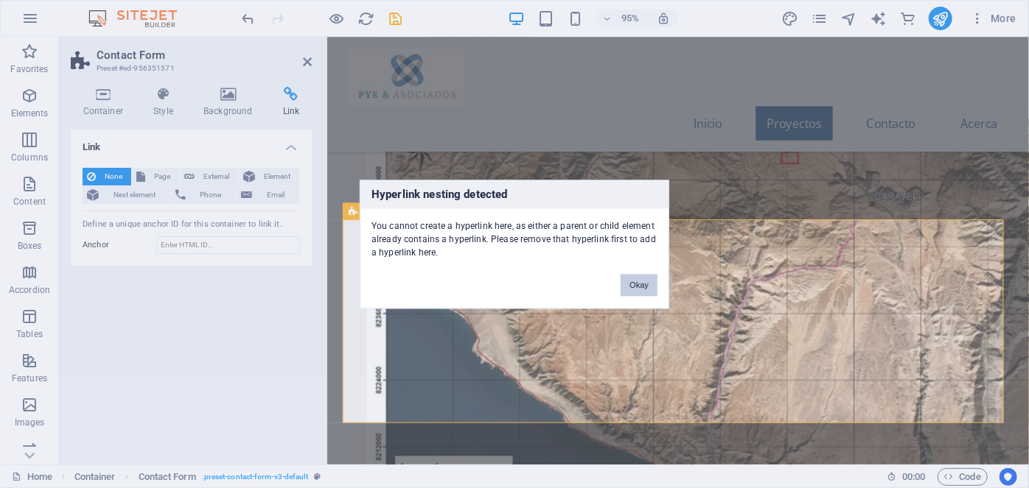
click at [642, 287] on button "Okay" at bounding box center [638, 285] width 37 height 22
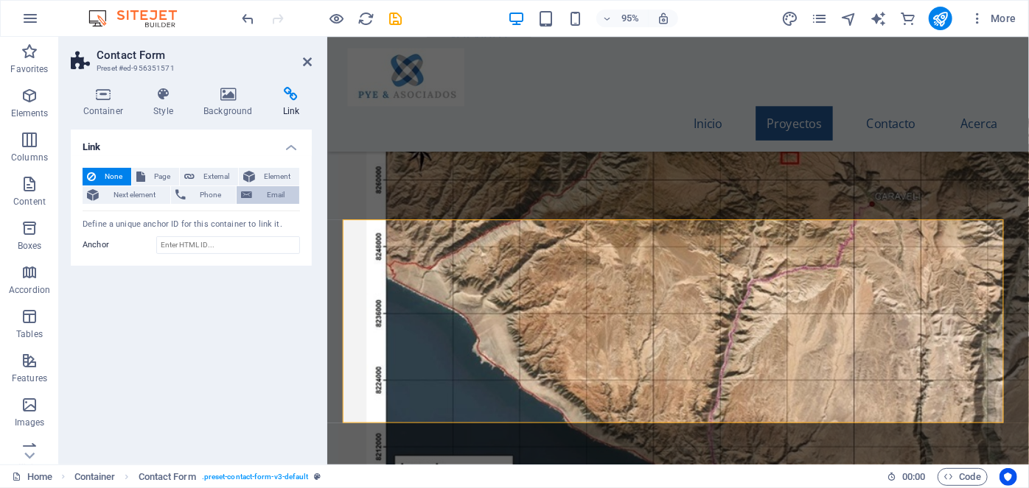
click at [267, 189] on span "Email" at bounding box center [275, 195] width 38 height 18
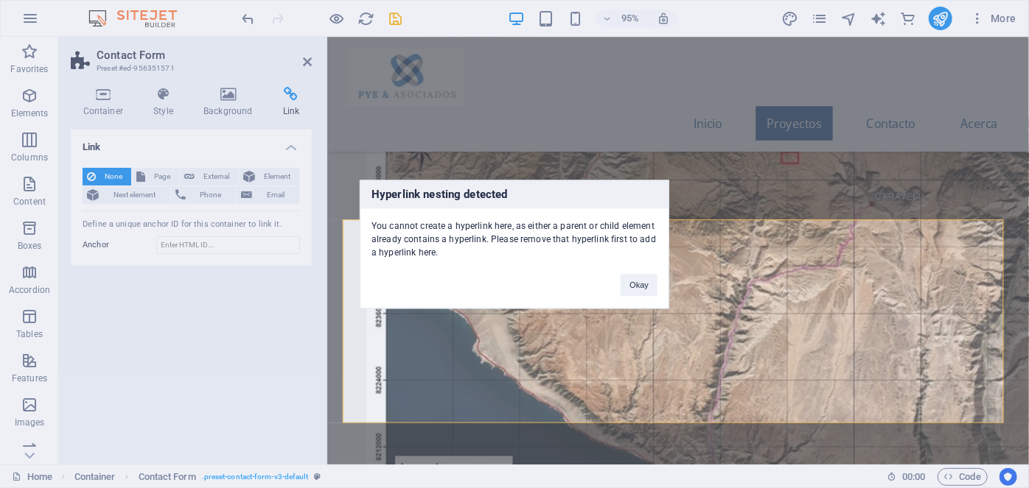
drag, startPoint x: 371, startPoint y: 224, endPoint x: 472, endPoint y: 266, distance: 110.0
click at [472, 266] on div "Hyperlink nesting detected You cannot create a hyperlink here, as either a pare…" at bounding box center [514, 244] width 309 height 129
copy div "You cannot create a hyperlink here, as either a parent or child element already…"
click at [50, 476] on div "Hyperlink nesting detected You cannot create a hyperlink here, as either a pare…" at bounding box center [514, 244] width 1029 height 488
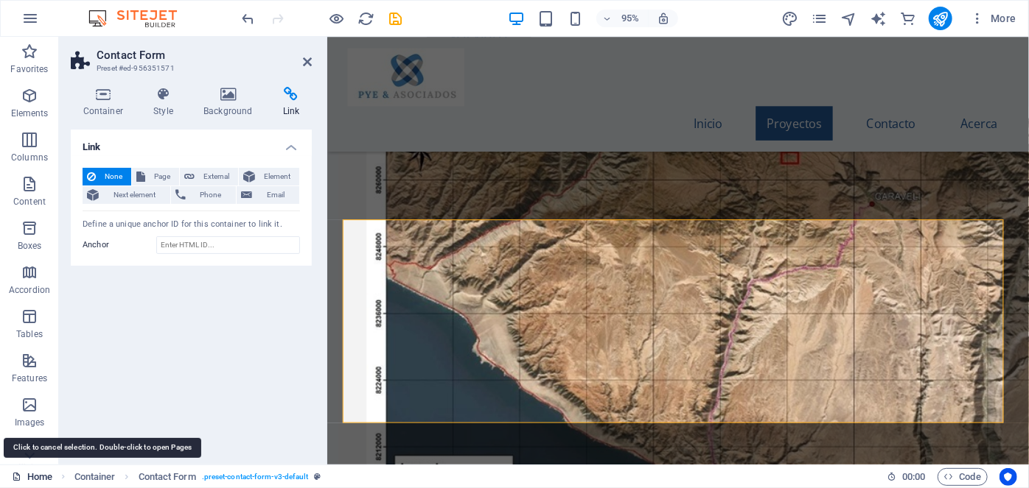
click at [51, 477] on link "Home" at bounding box center [32, 478] width 41 height 18
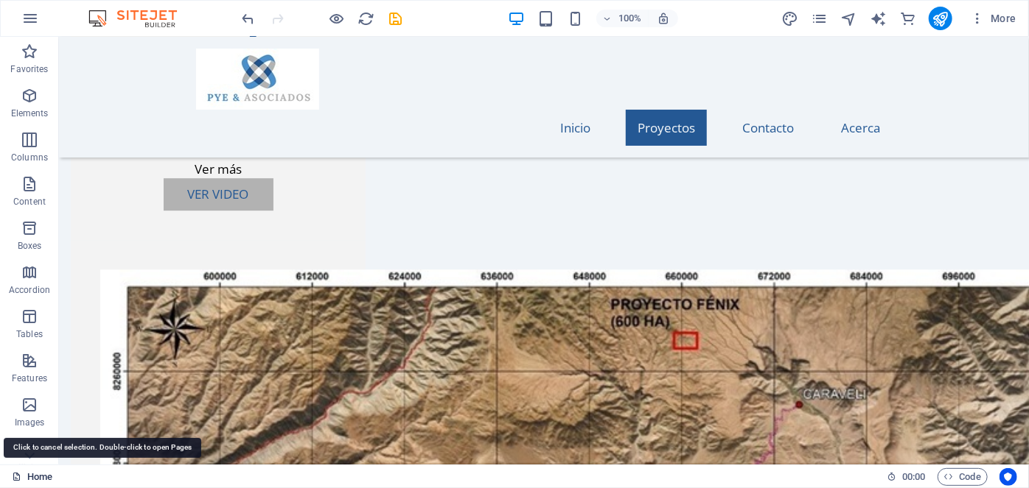
click at [36, 474] on link "Home" at bounding box center [32, 478] width 41 height 18
click at [40, 477] on link "Home" at bounding box center [32, 478] width 41 height 18
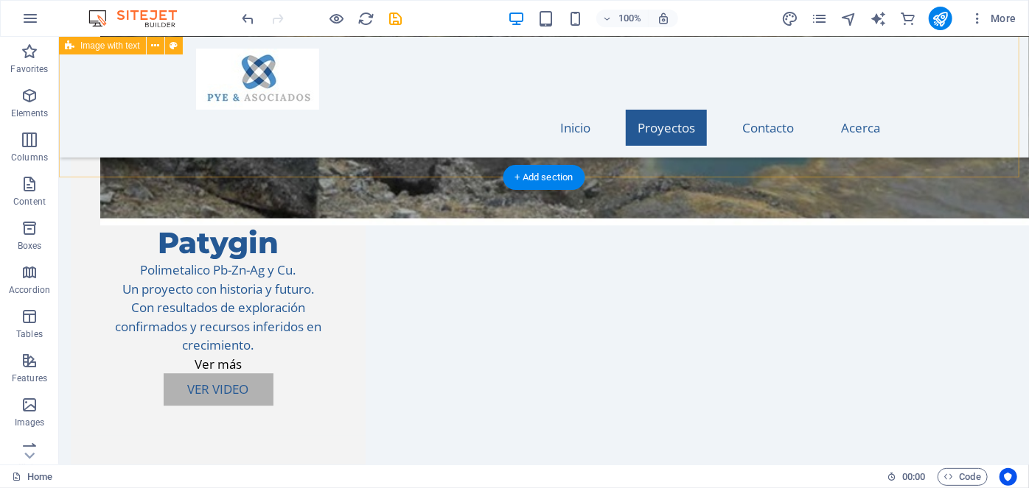
scroll to position [1875, 0]
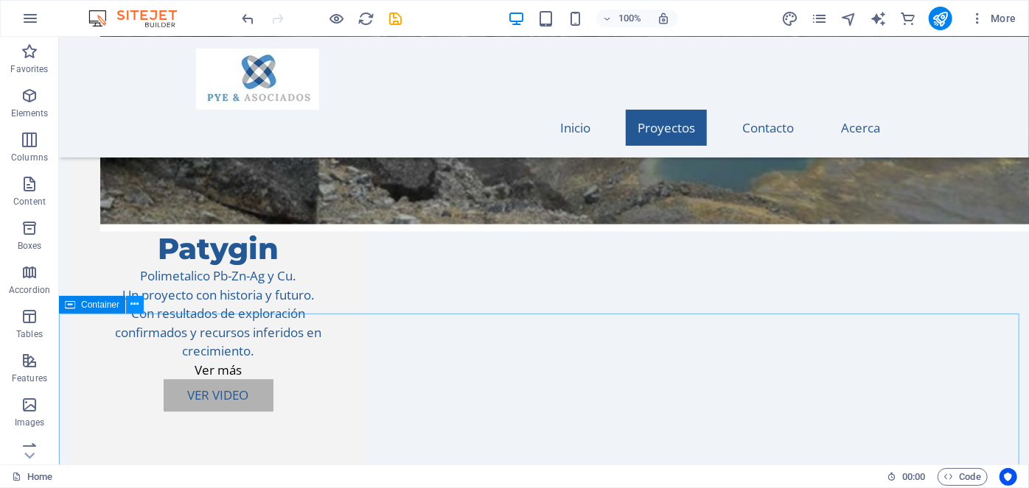
click at [136, 310] on icon at bounding box center [135, 304] width 8 height 15
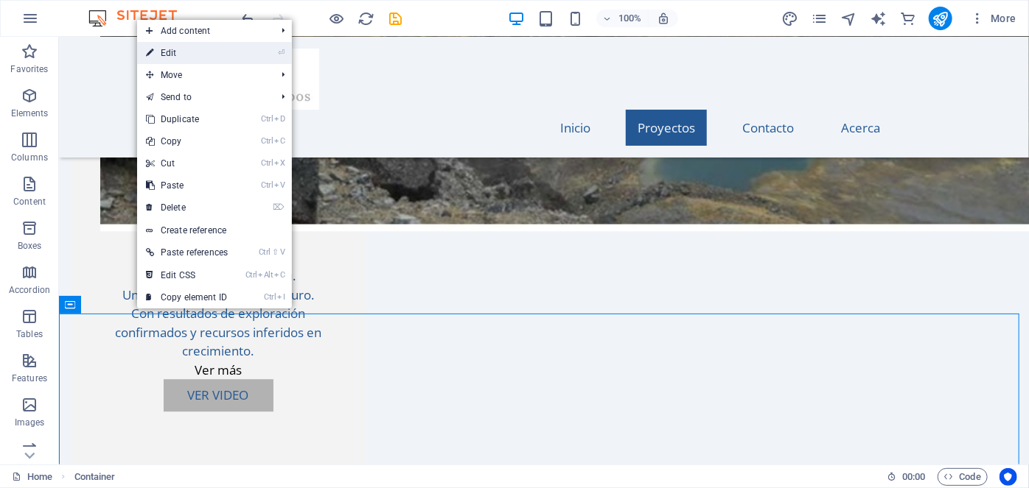
click at [195, 51] on link "⏎ Edit" at bounding box center [186, 53] width 99 height 22
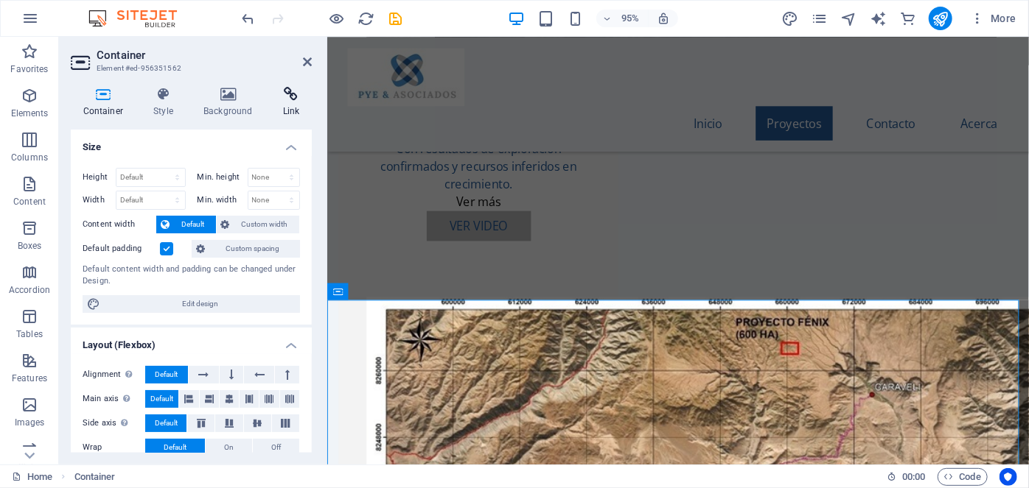
click at [284, 93] on icon at bounding box center [290, 94] width 41 height 15
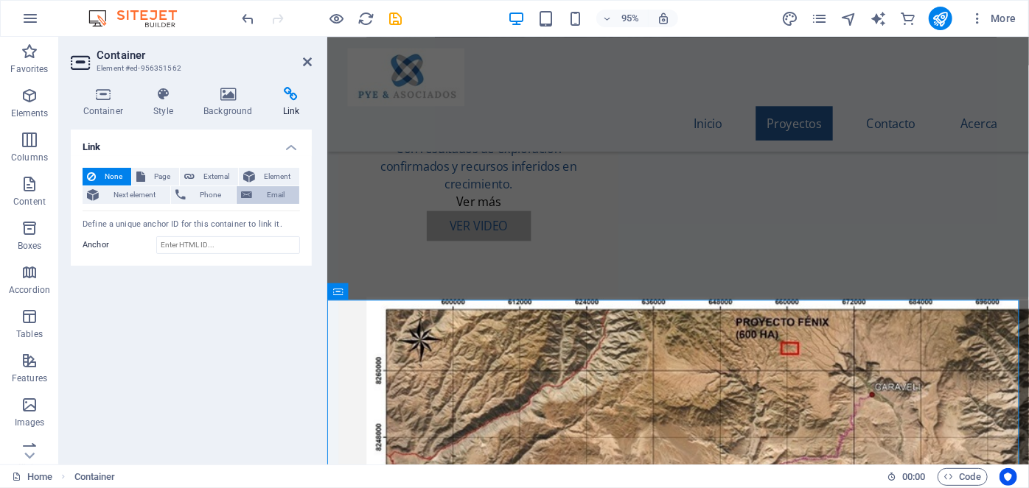
click at [271, 197] on span "Email" at bounding box center [275, 195] width 38 height 18
